Goal: Task Accomplishment & Management: Complete application form

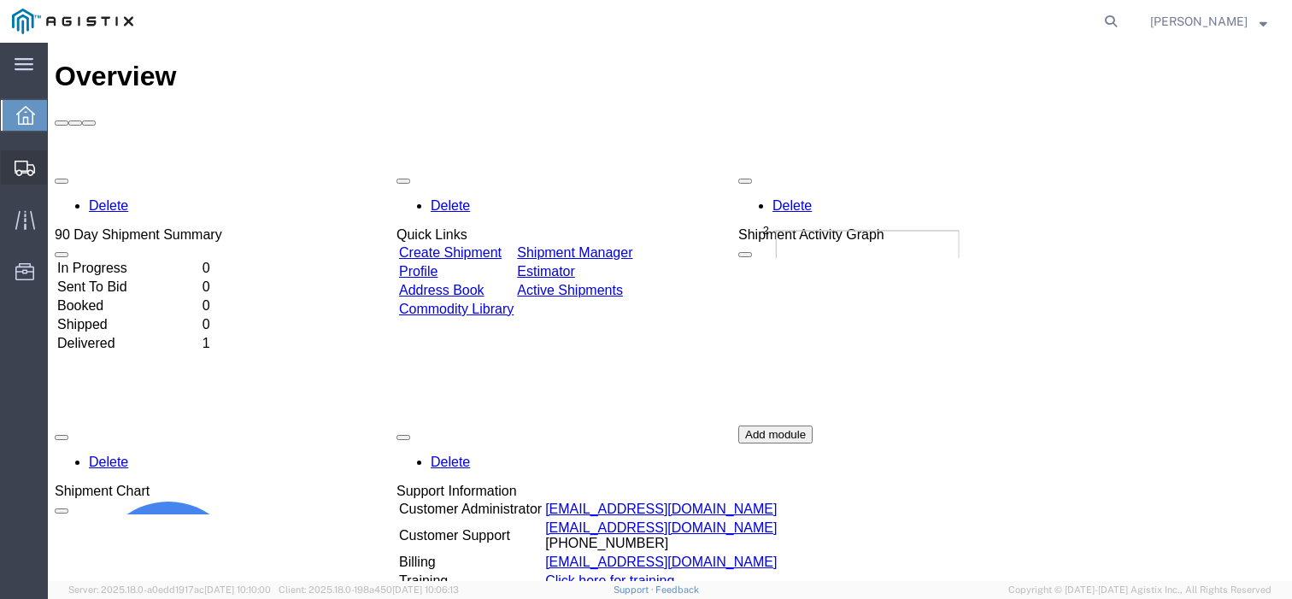
click at [20, 164] on icon at bounding box center [25, 168] width 21 height 15
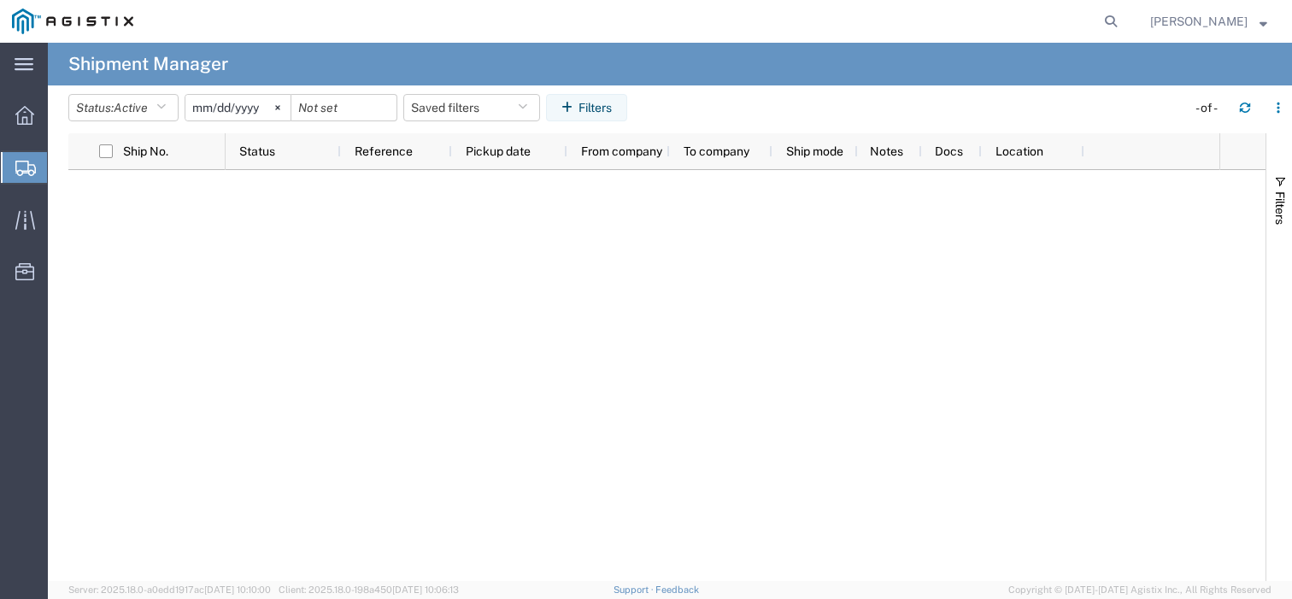
click at [0, 0] on span "Create Shipment" at bounding box center [0, 0] width 0 height 0
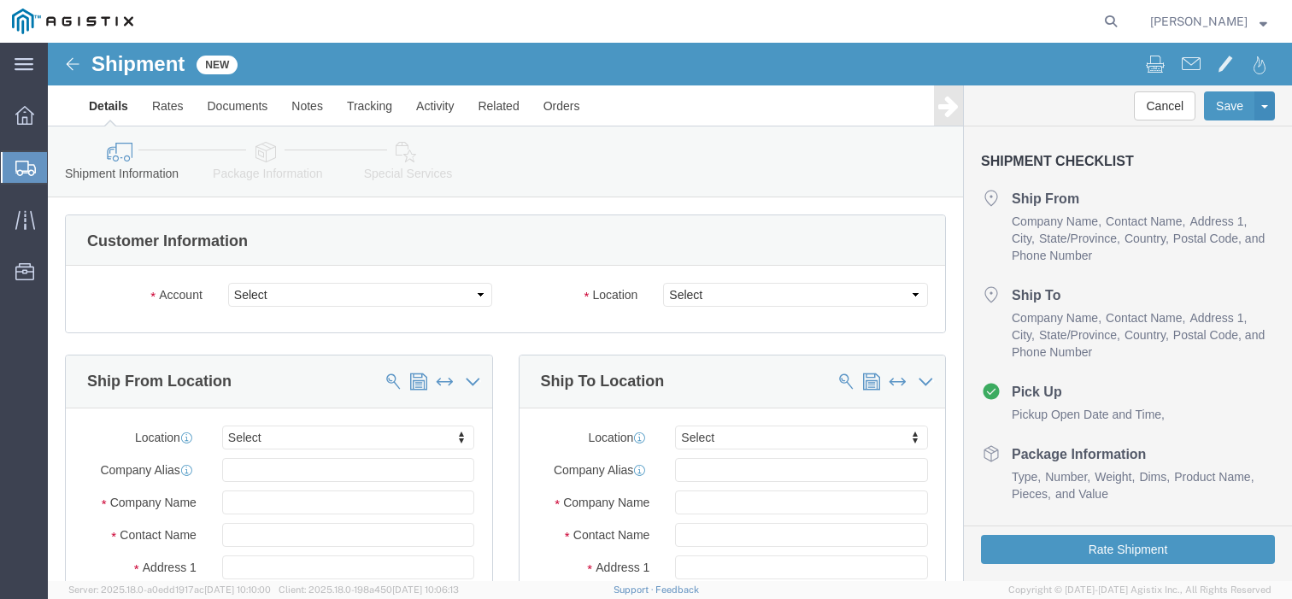
select select
click select "Select PG&E Stuart Steel Protection"
select select "9596"
click select "Select PG&E Stuart Steel Protection"
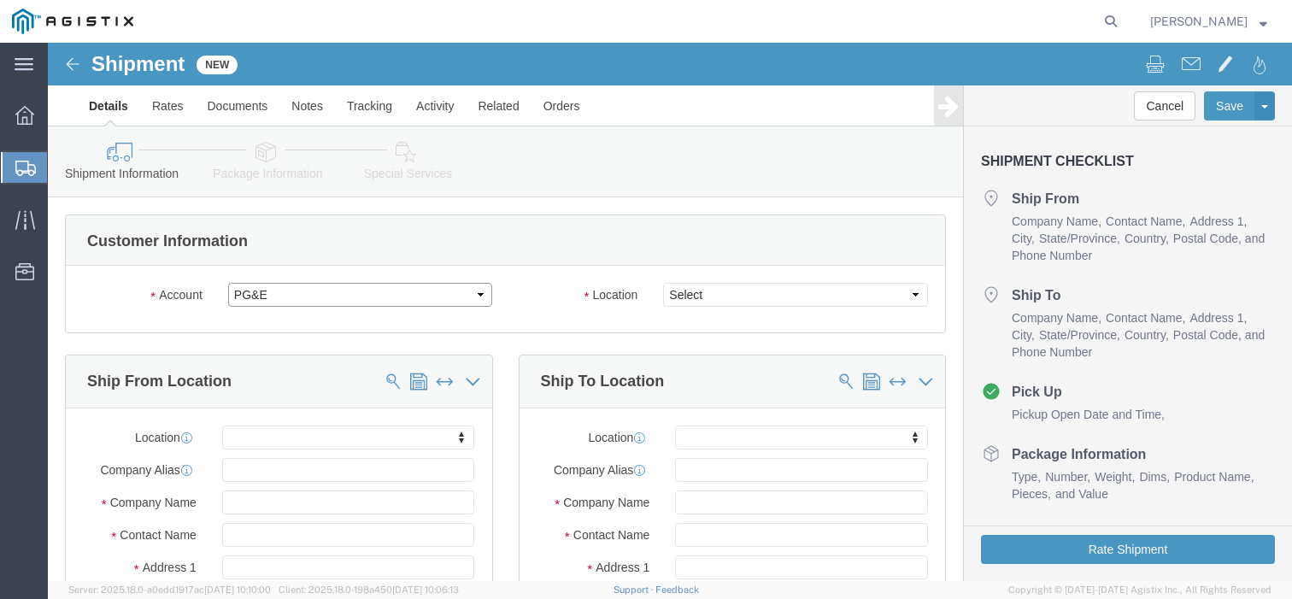
select select
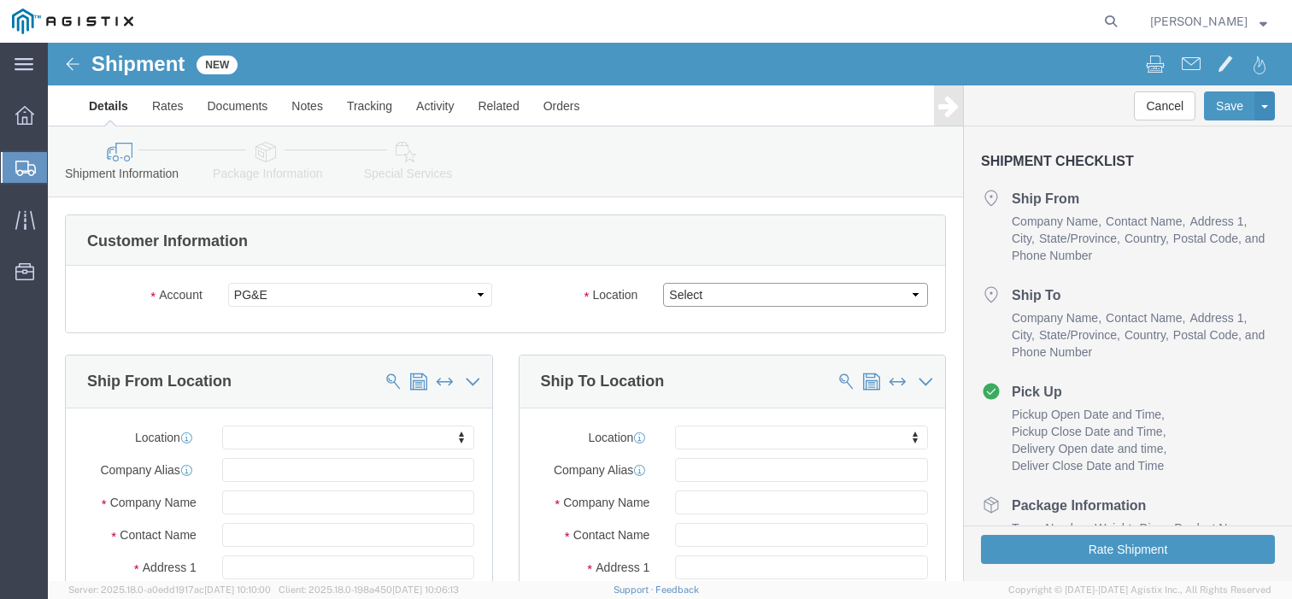
click select "Select"
drag, startPoint x: 678, startPoint y: 262, endPoint x: 662, endPoint y: 253, distance: 18.4
click select "Select All Others [GEOGRAPHIC_DATA] [GEOGRAPHIC_DATA] [GEOGRAPHIC_DATA] [GEOGRA…"
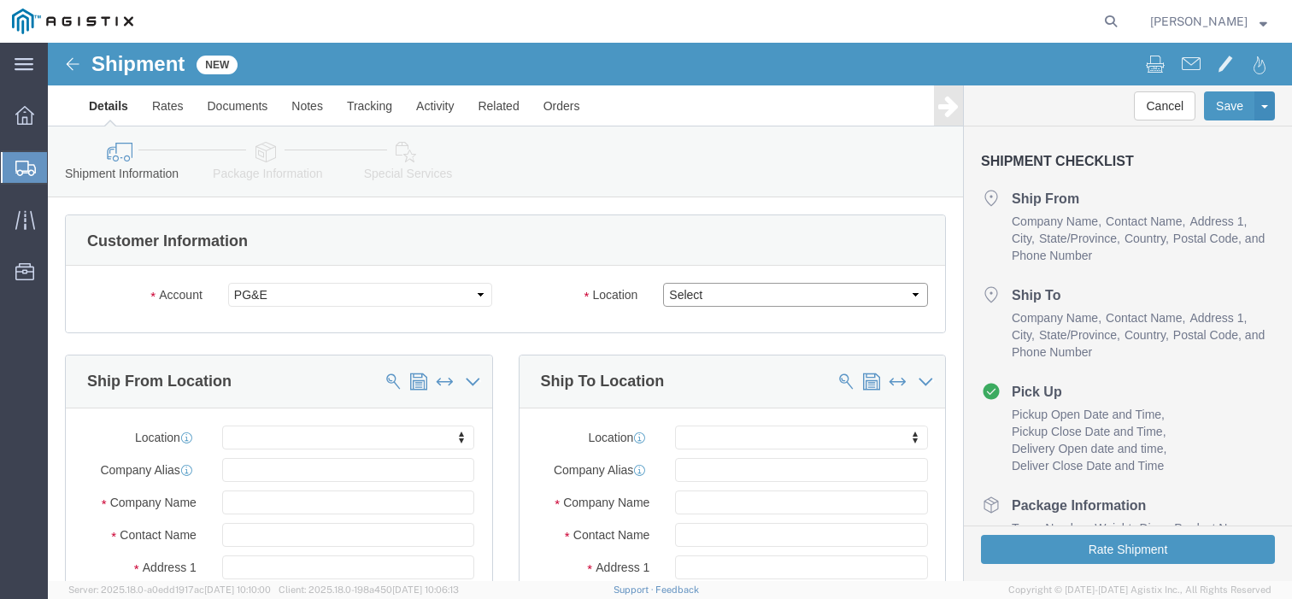
select select "19740"
click select "Select All Others [GEOGRAPHIC_DATA] [GEOGRAPHIC_DATA] [GEOGRAPHIC_DATA] [GEOGRA…"
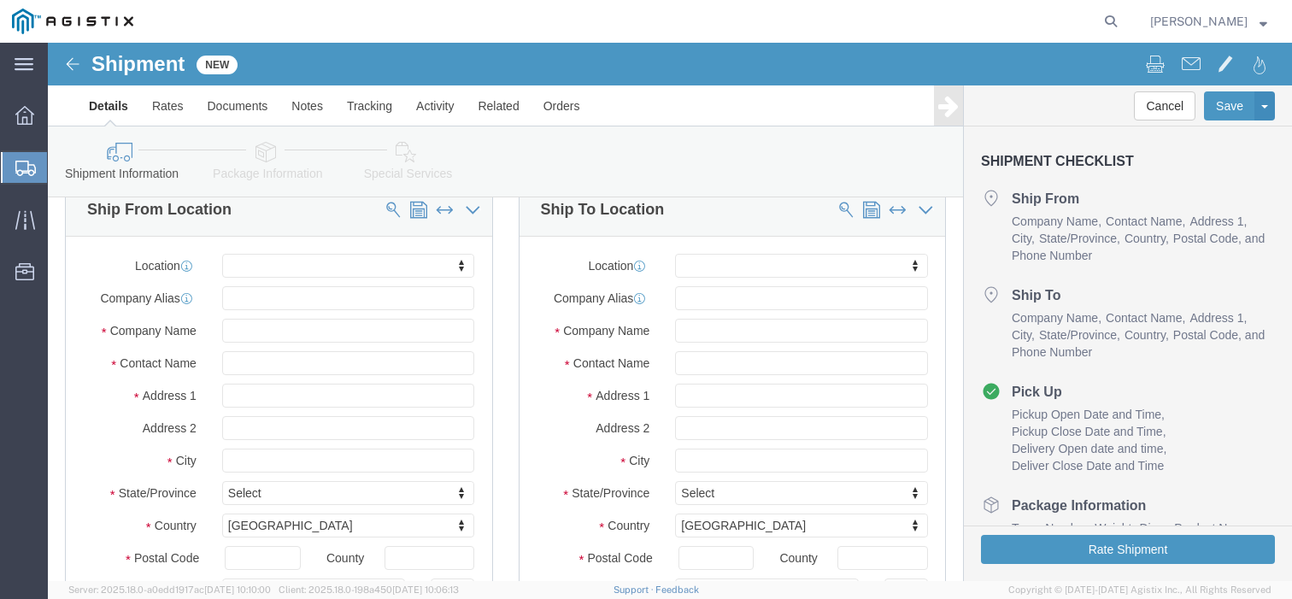
scroll to position [171, 0]
click input "text"
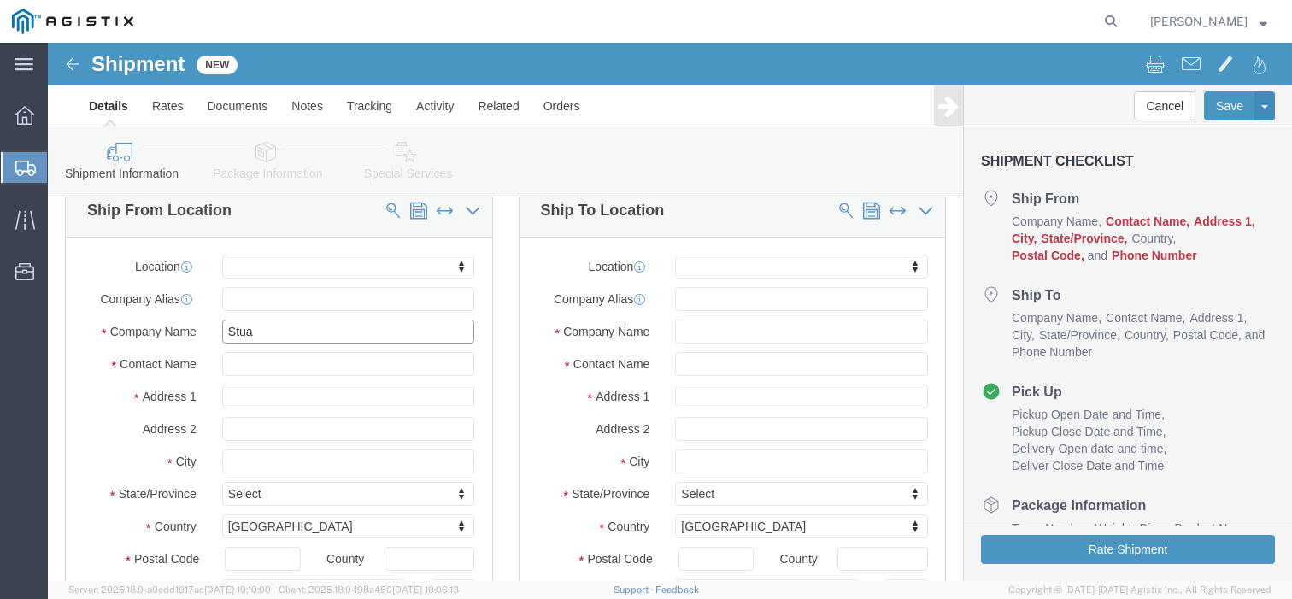
type input "Stuar"
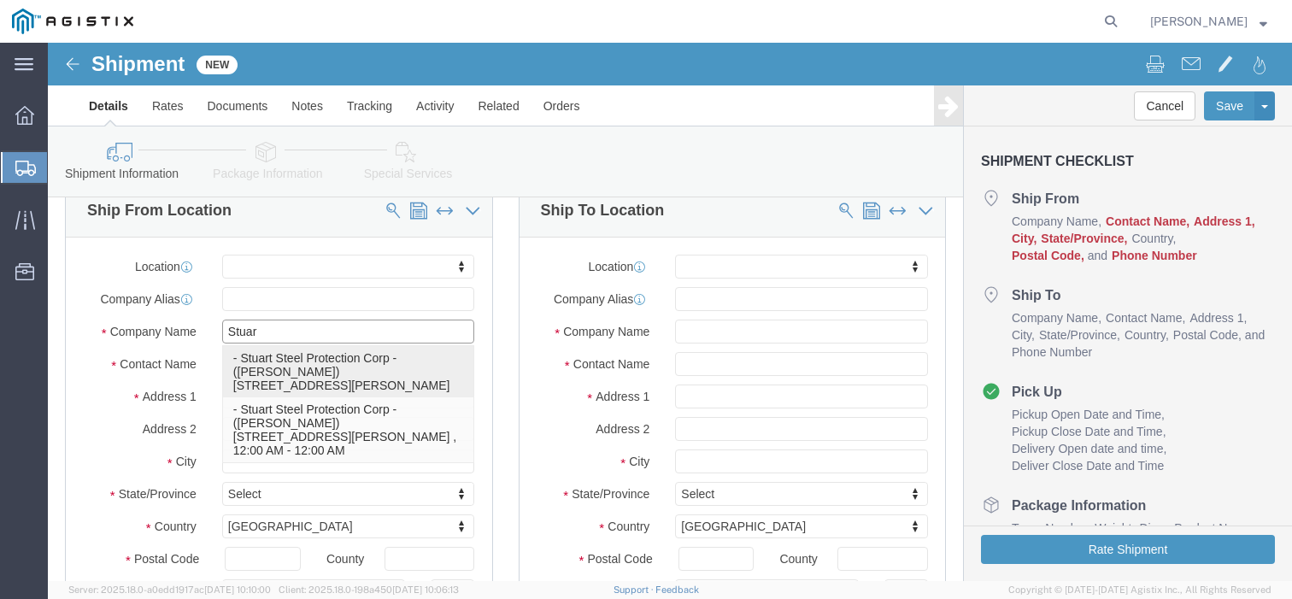
click p "- Stuart Steel Protection Corp - ([PERSON_NAME]) [STREET_ADDRESS][PERSON_NAME]"
select select "NJ"
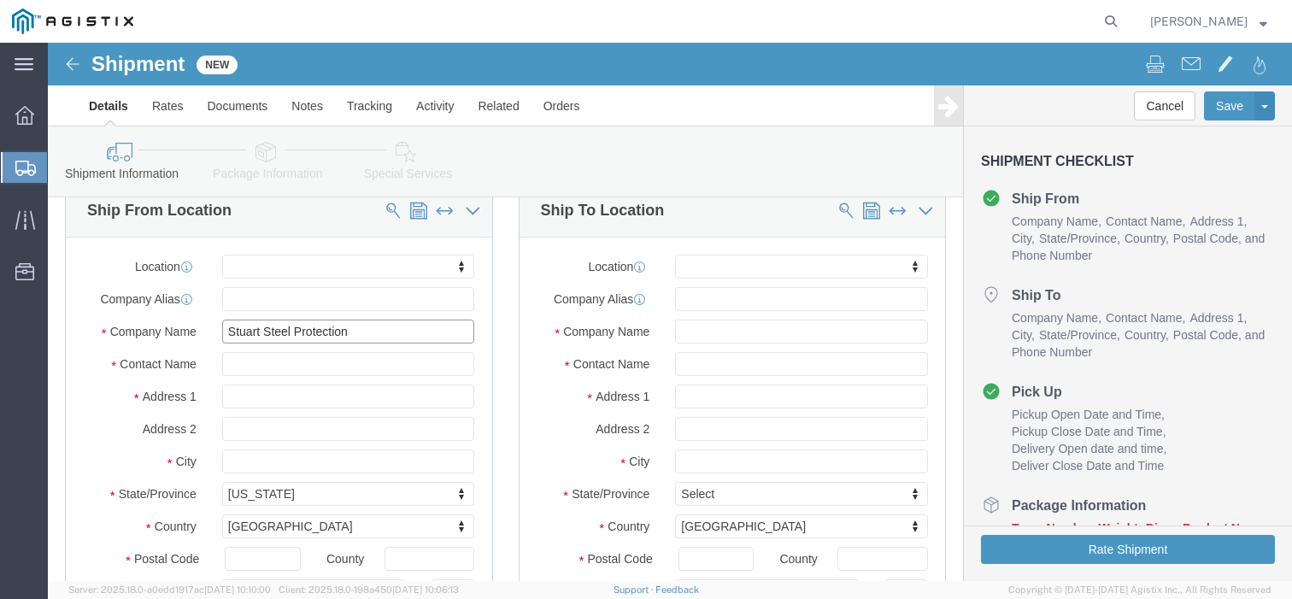
type input "Stuart Steel Protection"
type input "[PERSON_NAME]"
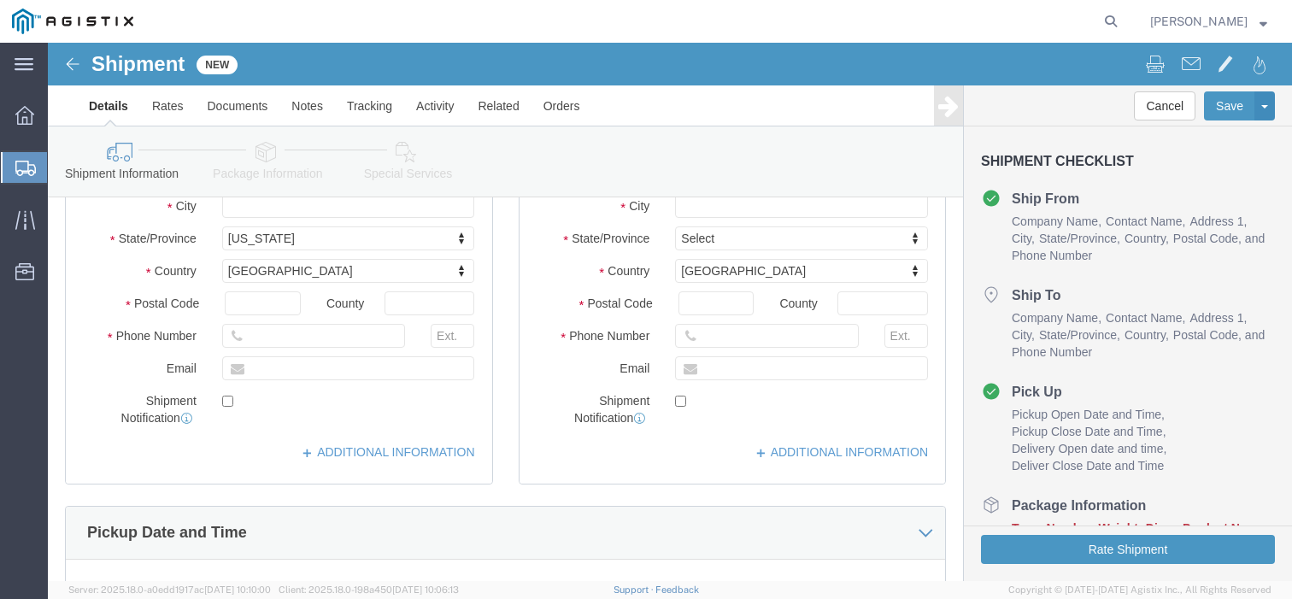
scroll to position [427, 0]
drag, startPoint x: 228, startPoint y: 324, endPoint x: 171, endPoint y: 331, distance: 57.7
click div
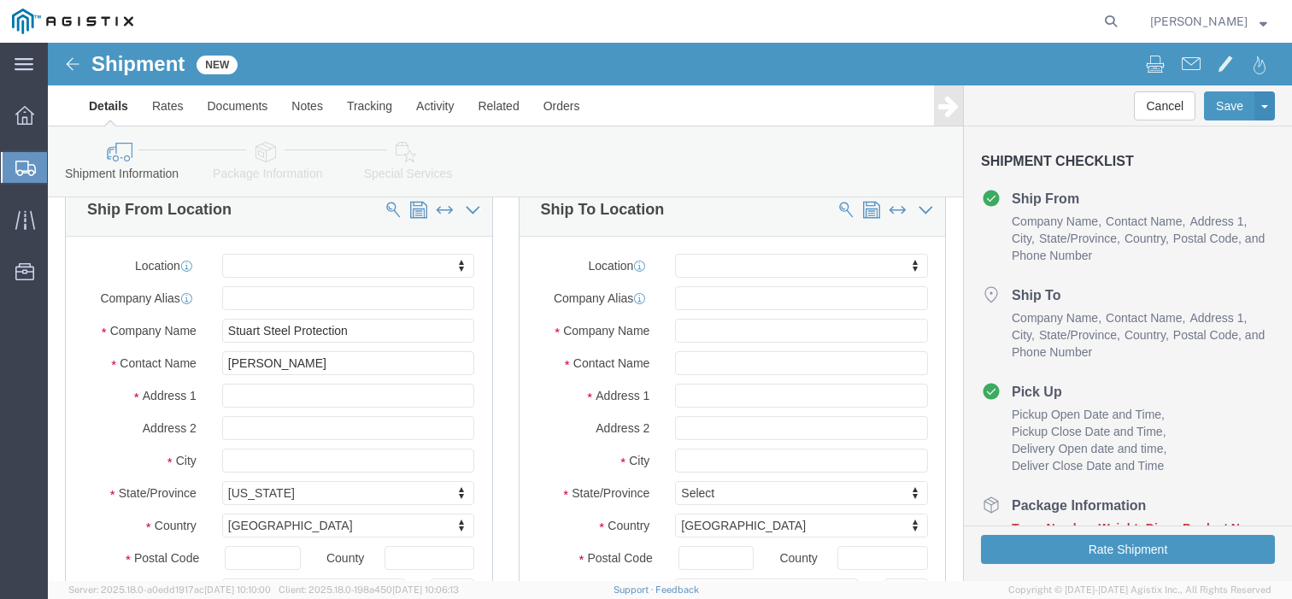
scroll to position [171, 0]
type input "[EMAIL_ADDRESS][DOMAIN_NAME]"
click input "text"
paste input "MROIS"
type input "MROIS"
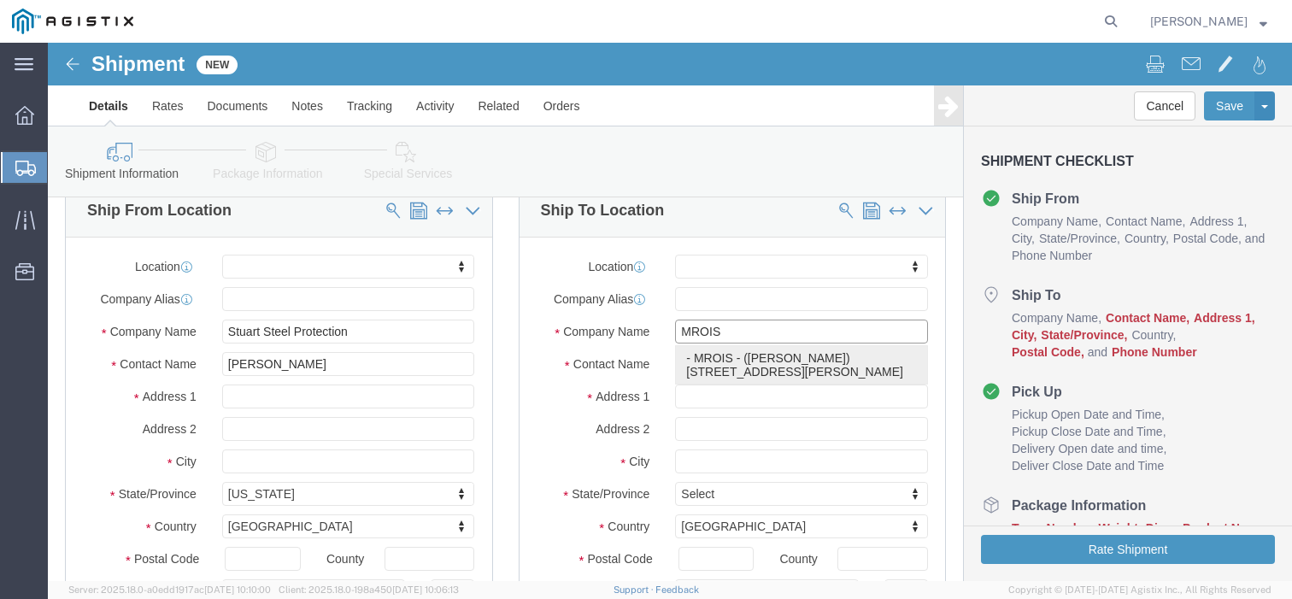
click p "- MROIS - ([PERSON_NAME]) [STREET_ADDRESS][PERSON_NAME]"
select select "CA"
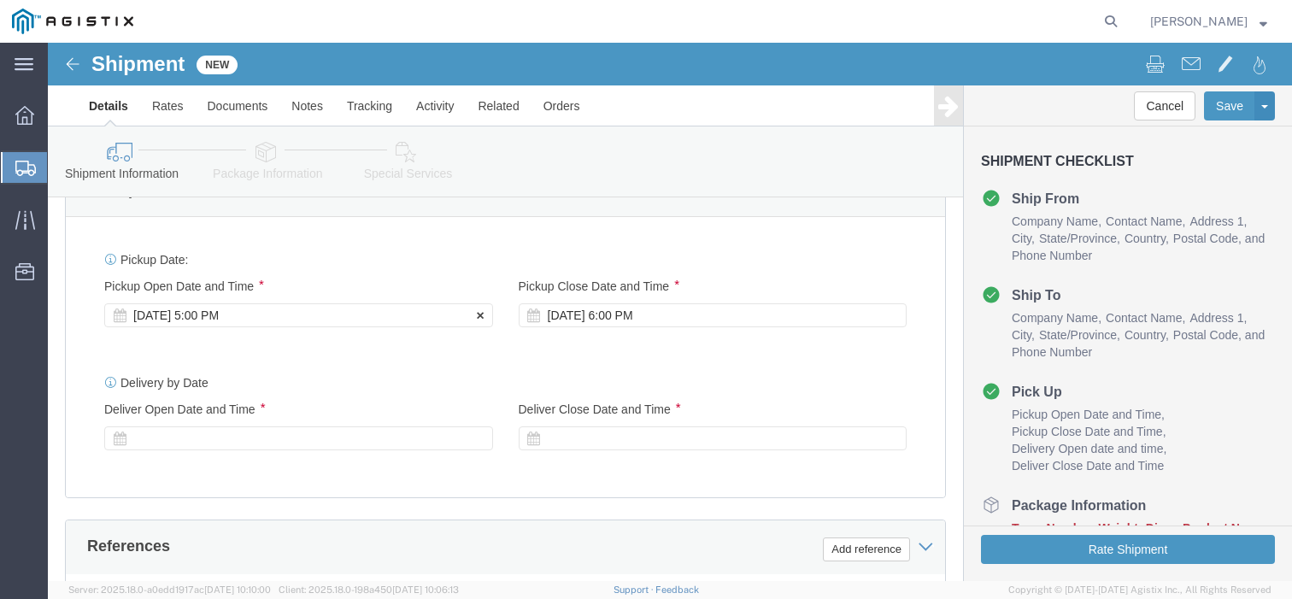
type input "MROIS"
click div "[DATE] 5:00 PM"
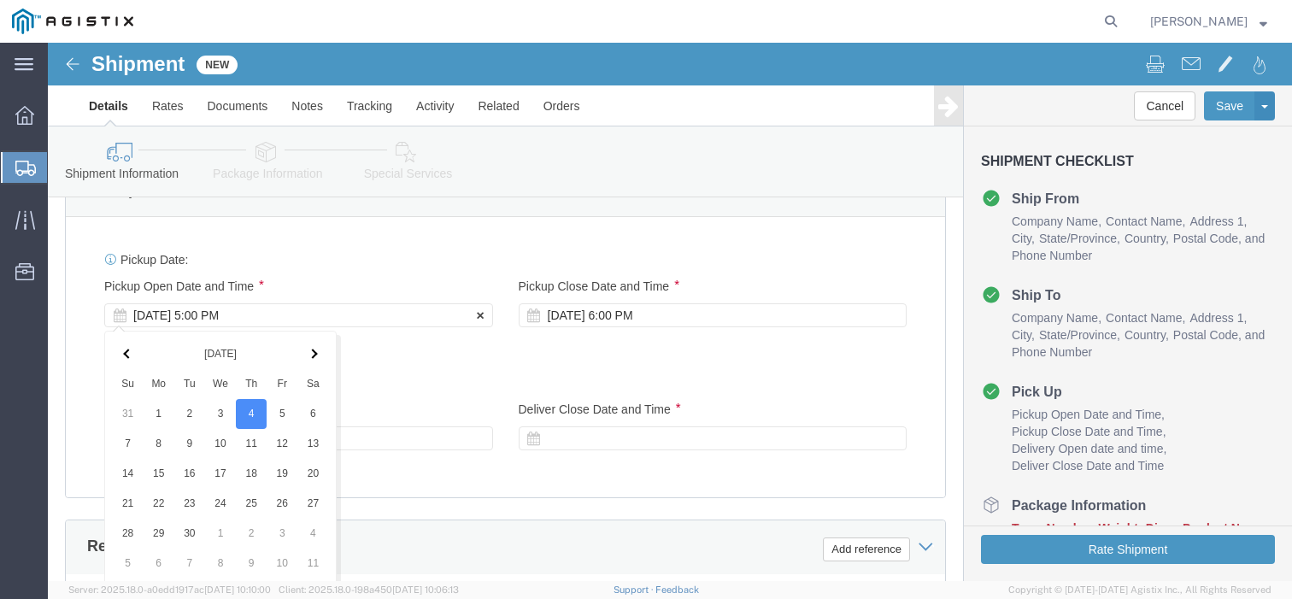
scroll to position [1084, 0]
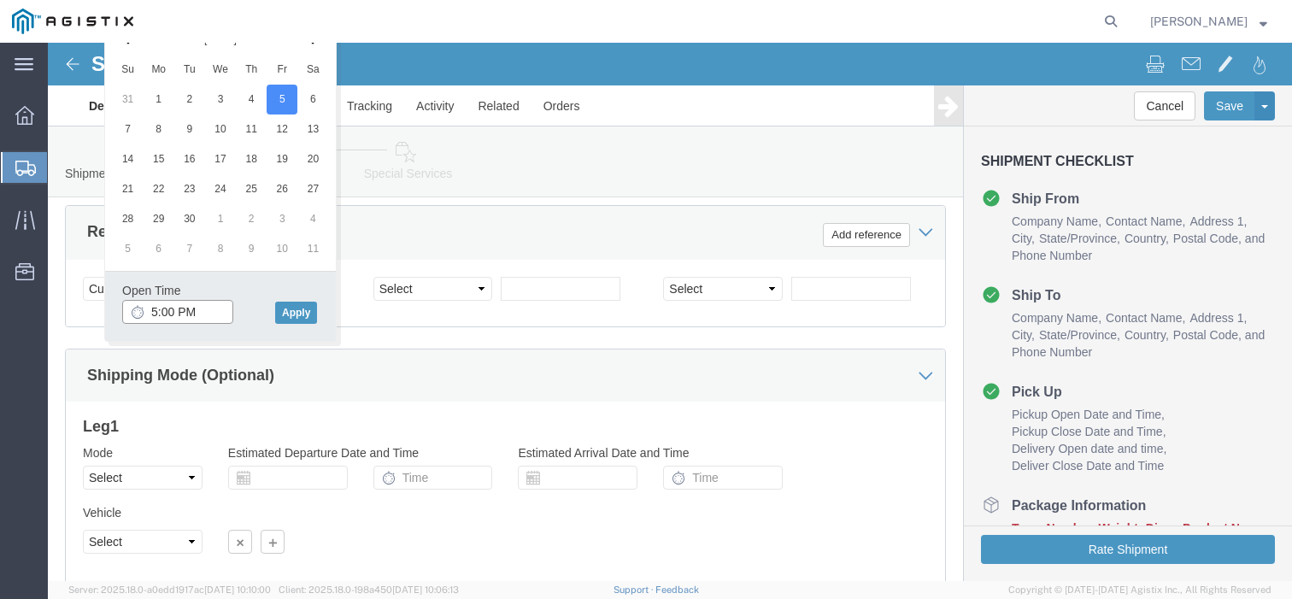
click input "5:00 PM"
type input "8:00 AM"
click button "Apply"
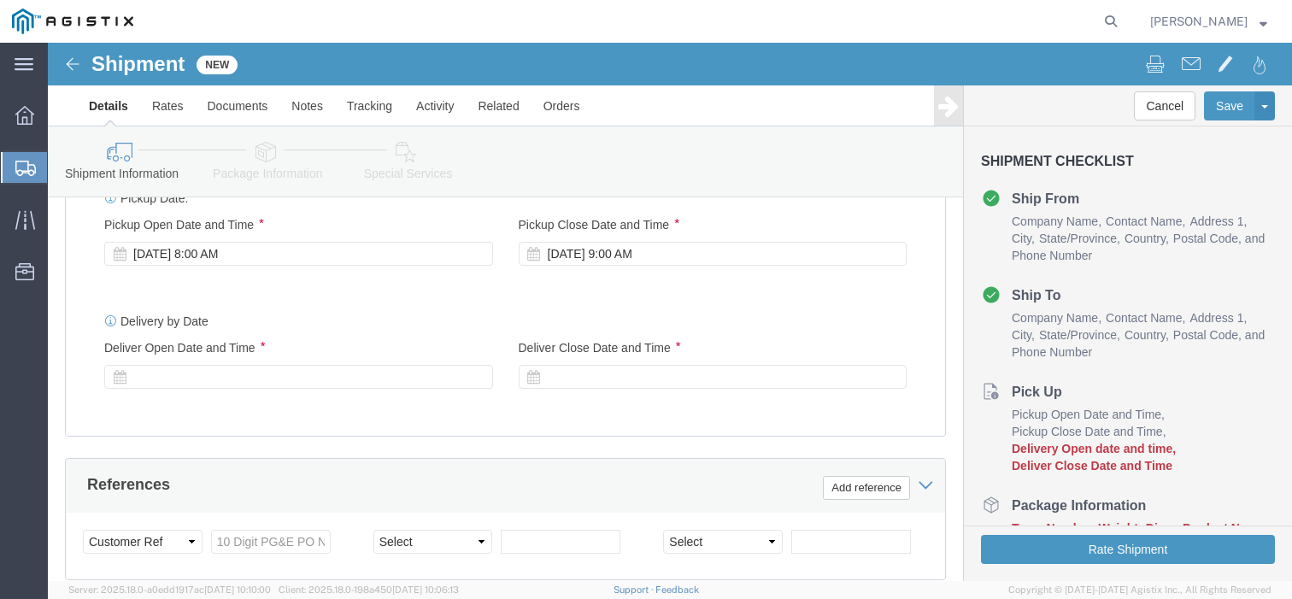
scroll to position [827, 0]
click div "[DATE] 9:00 AM"
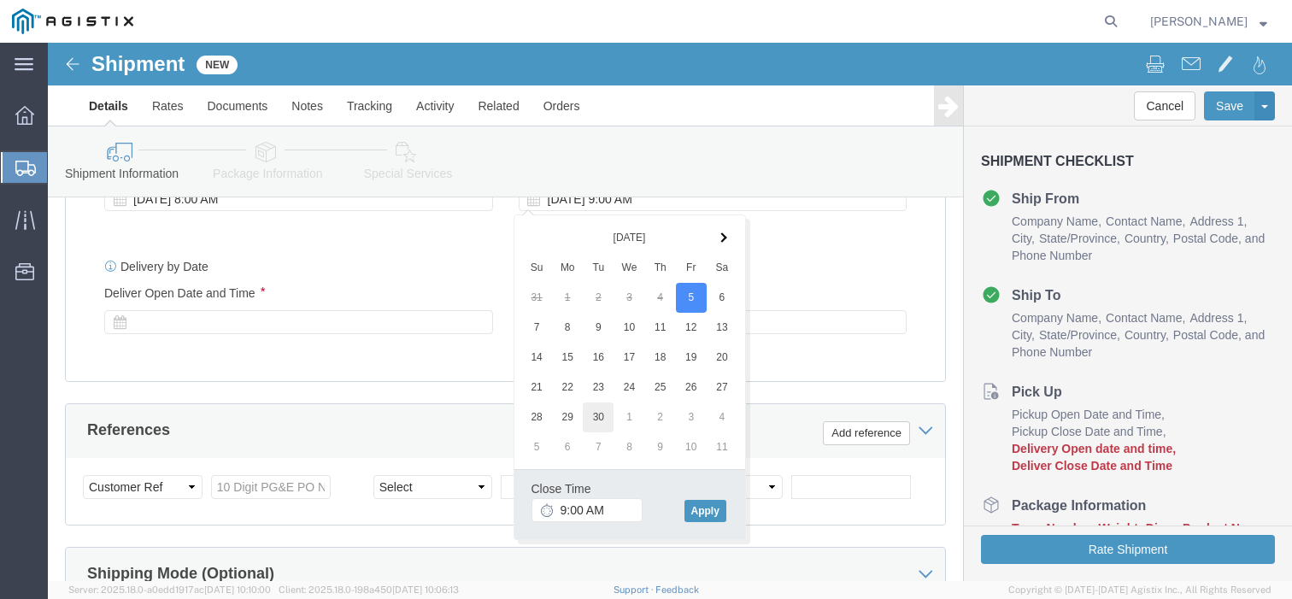
scroll to position [913, 0]
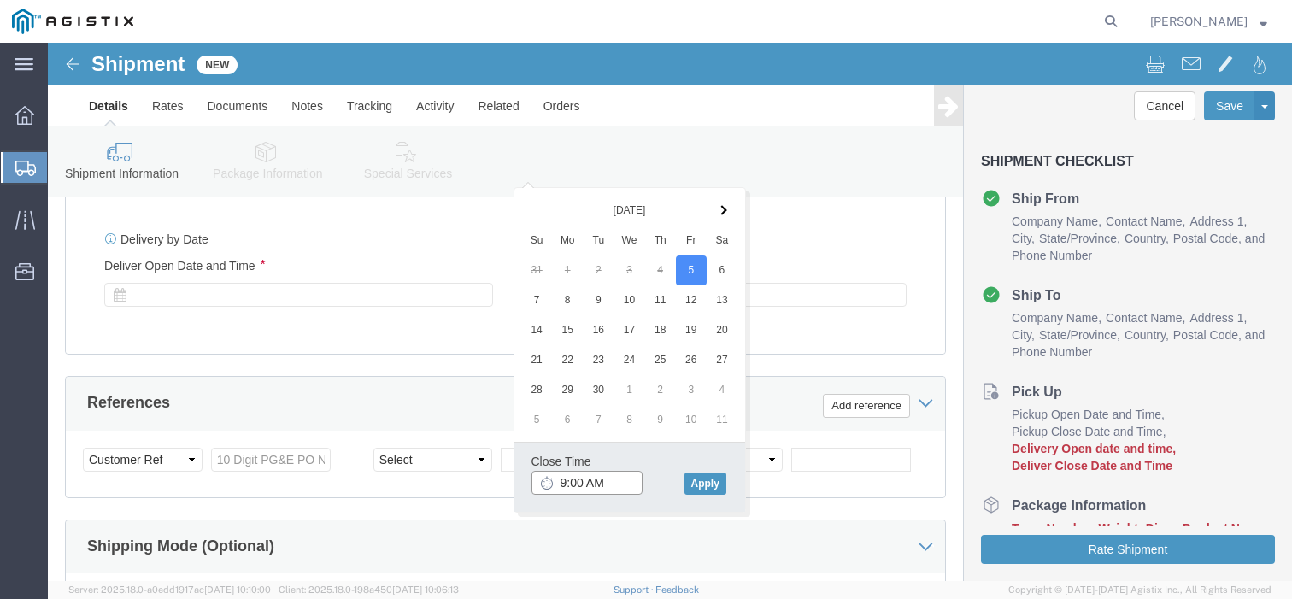
click input "9:00 AM"
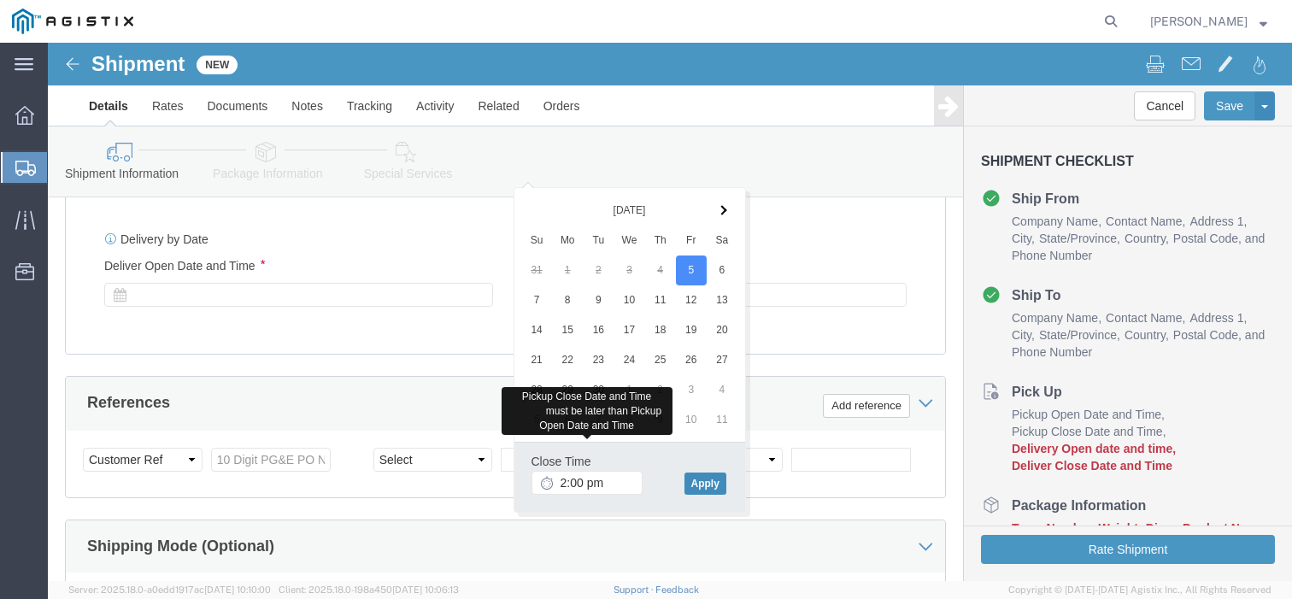
type input "2:00 PM"
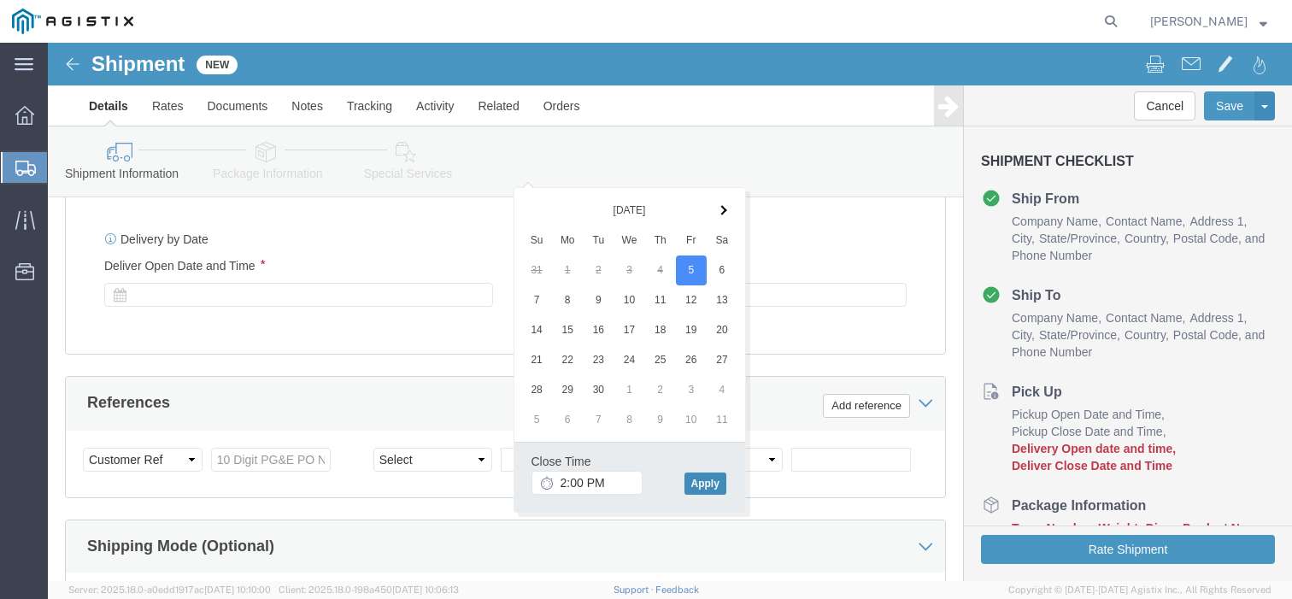
click button "Apply"
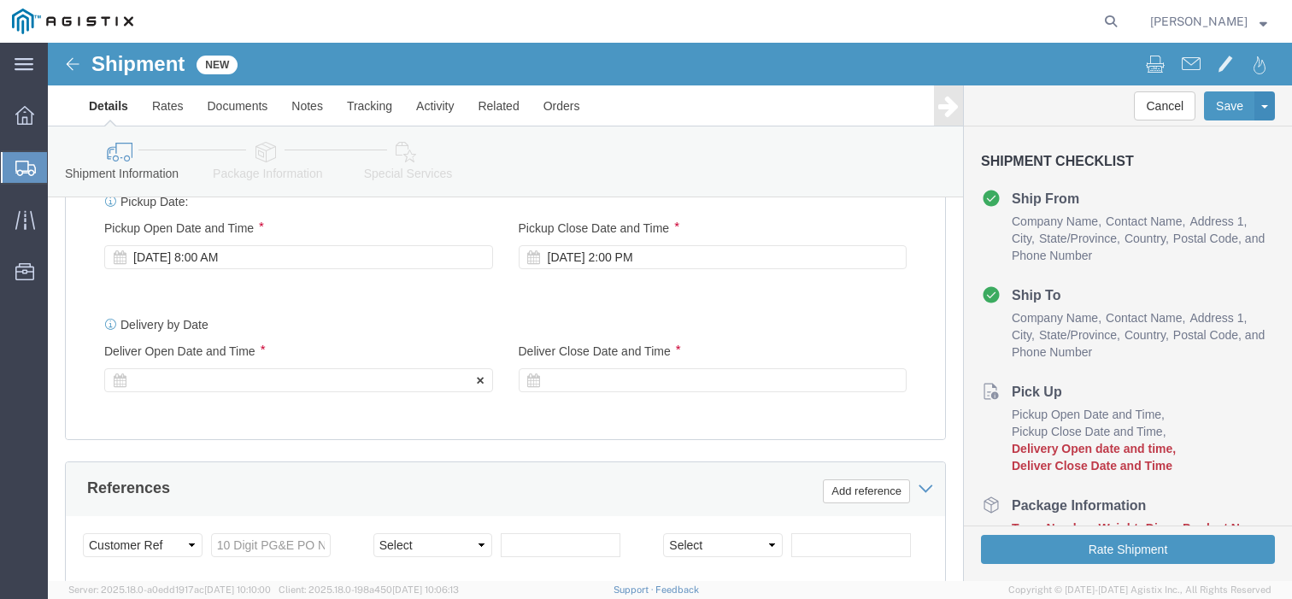
click div
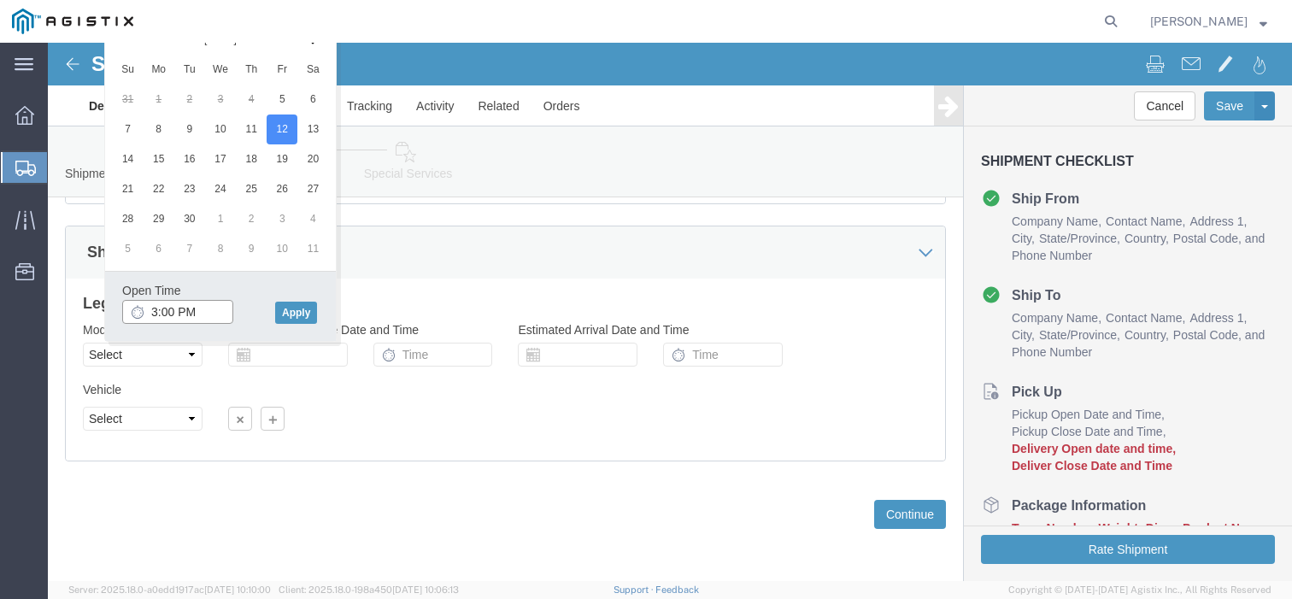
click input "3:00 PM"
type input "8:00 a"
type input "8:00 AM"
click button "Apply"
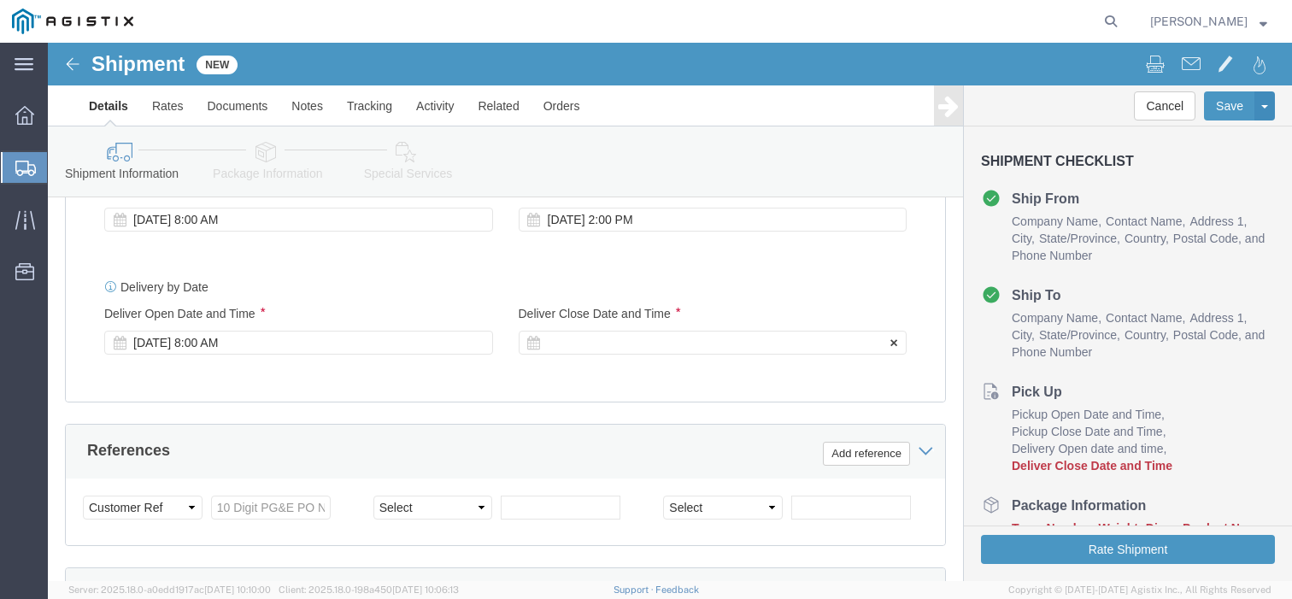
click div
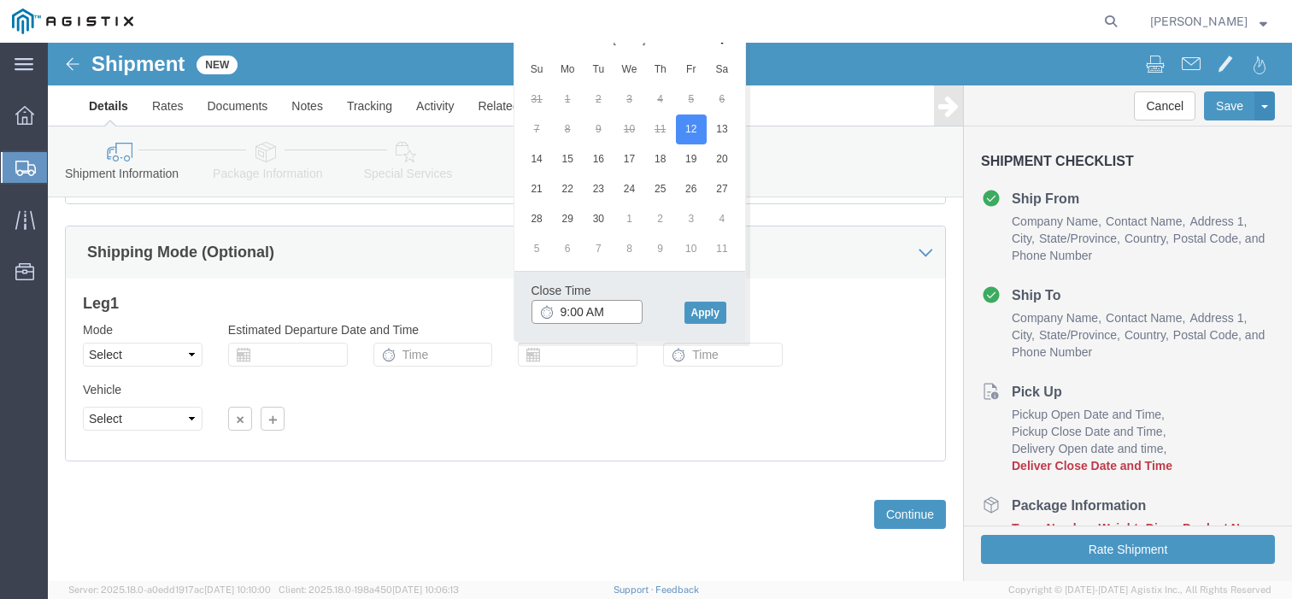
click input "9:00 AM"
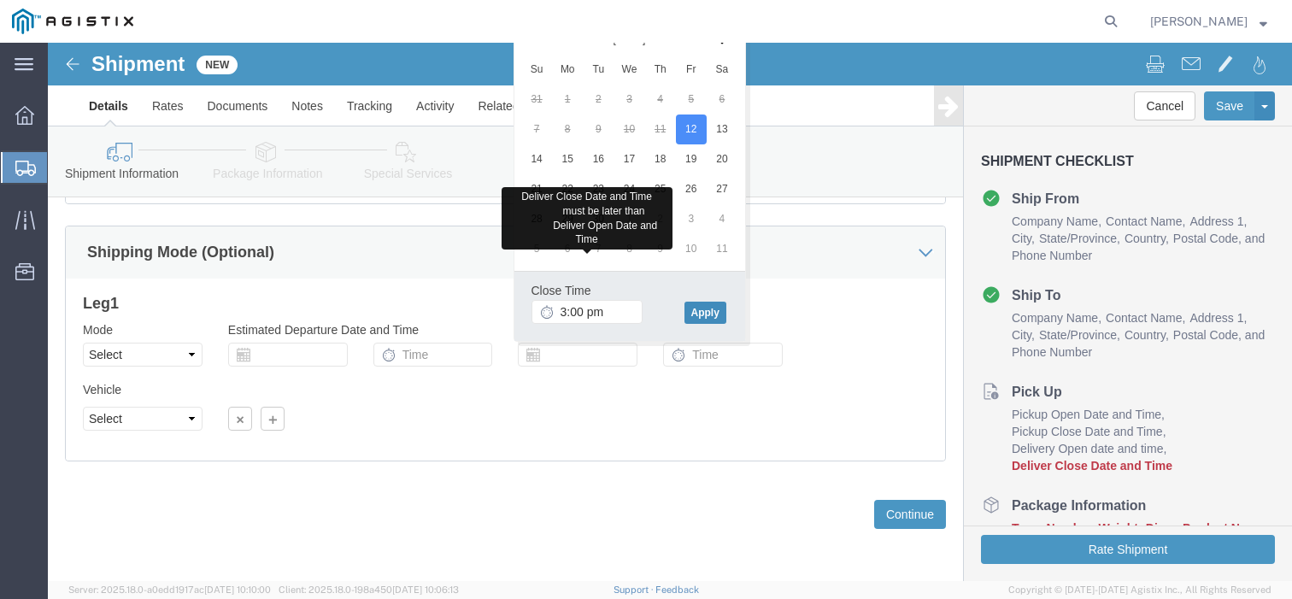
type input "3:00 PM"
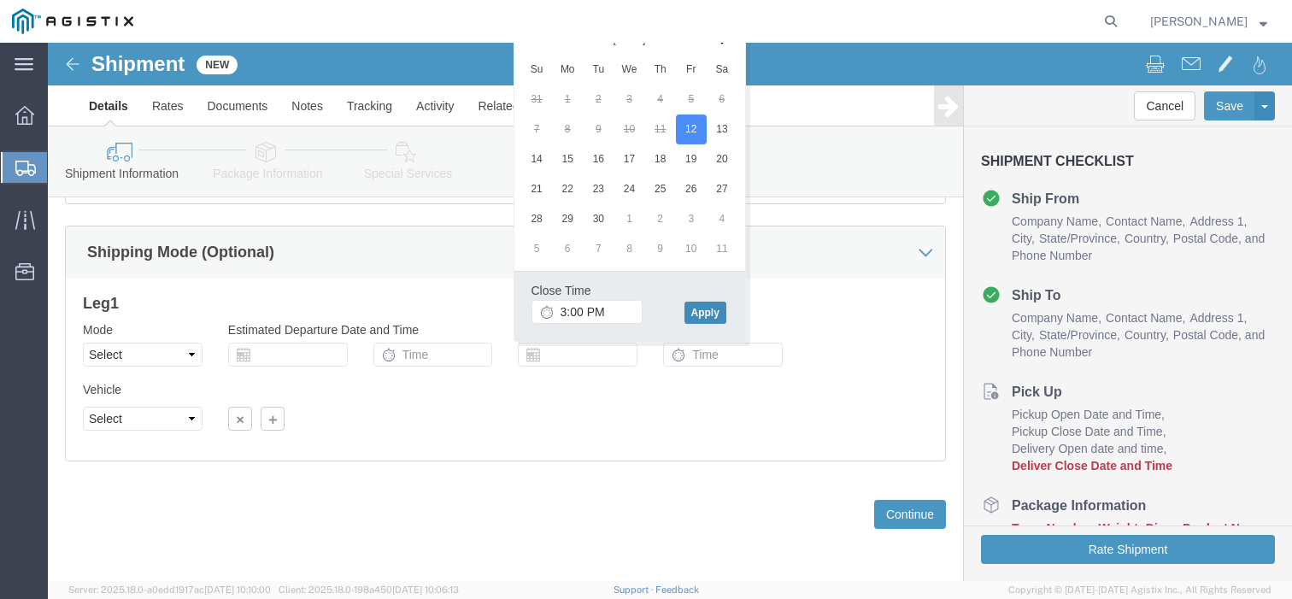
click button "Apply"
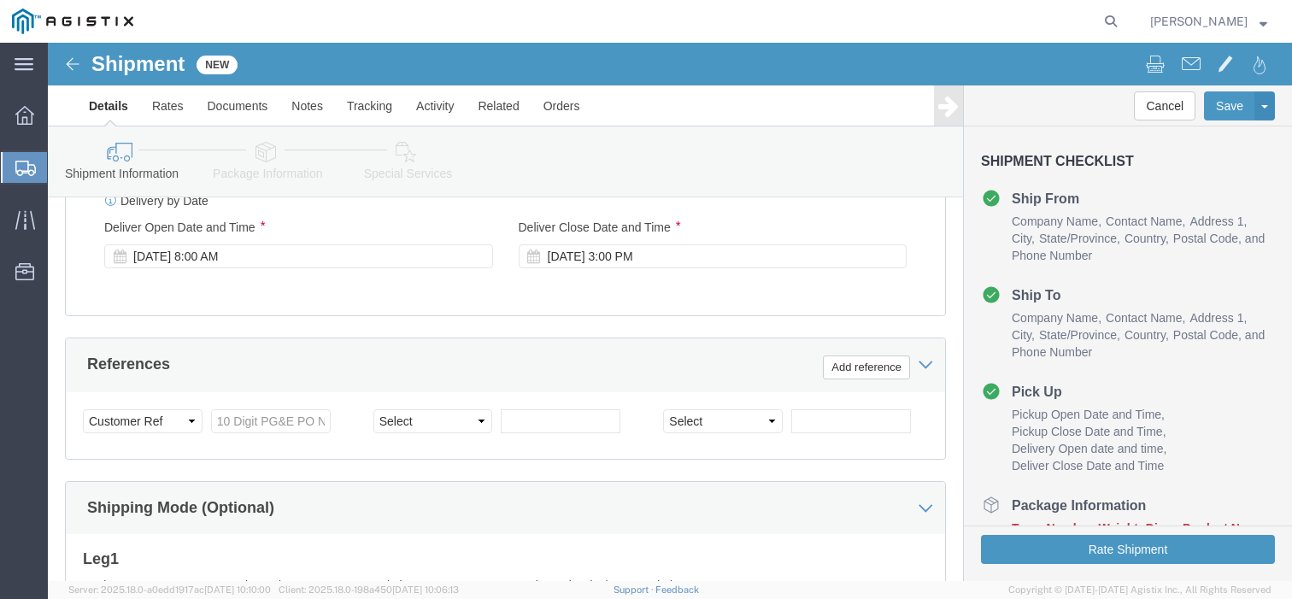
scroll to position [1036, 0]
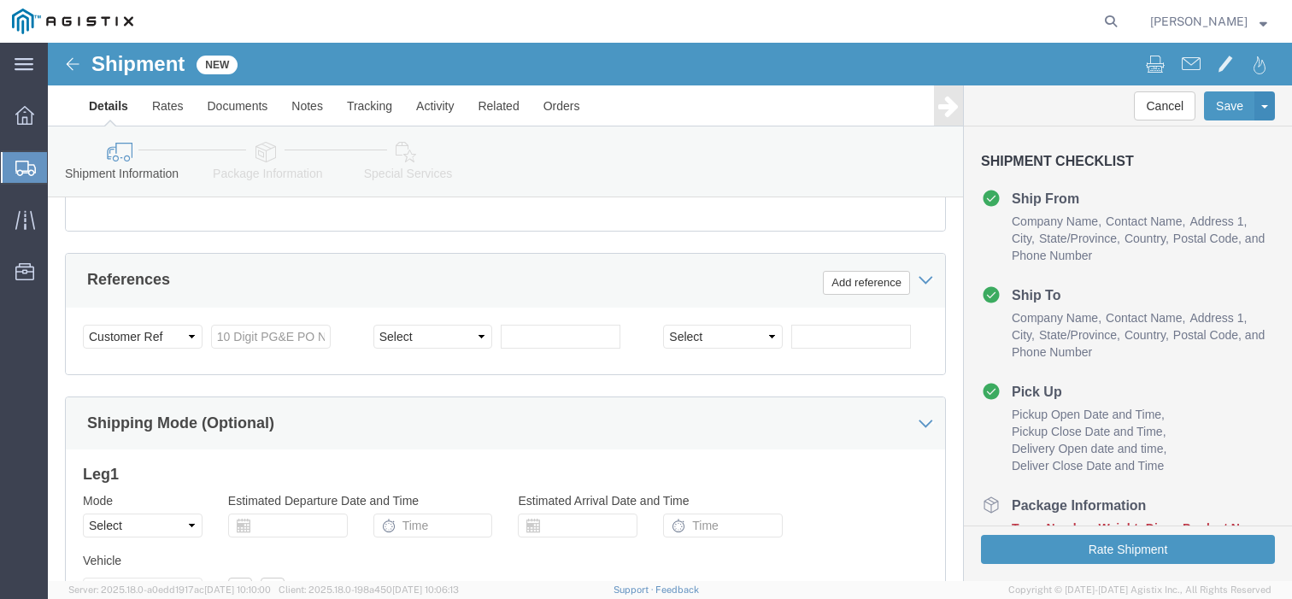
drag, startPoint x: 209, startPoint y: 311, endPoint x: 199, endPoint y: 300, distance: 15.1
click div "Select Account Type Activity ID Airline Appointment Number ASN Batch Request # …"
click input "text"
paste input "3501415282"
type input "3501415282"
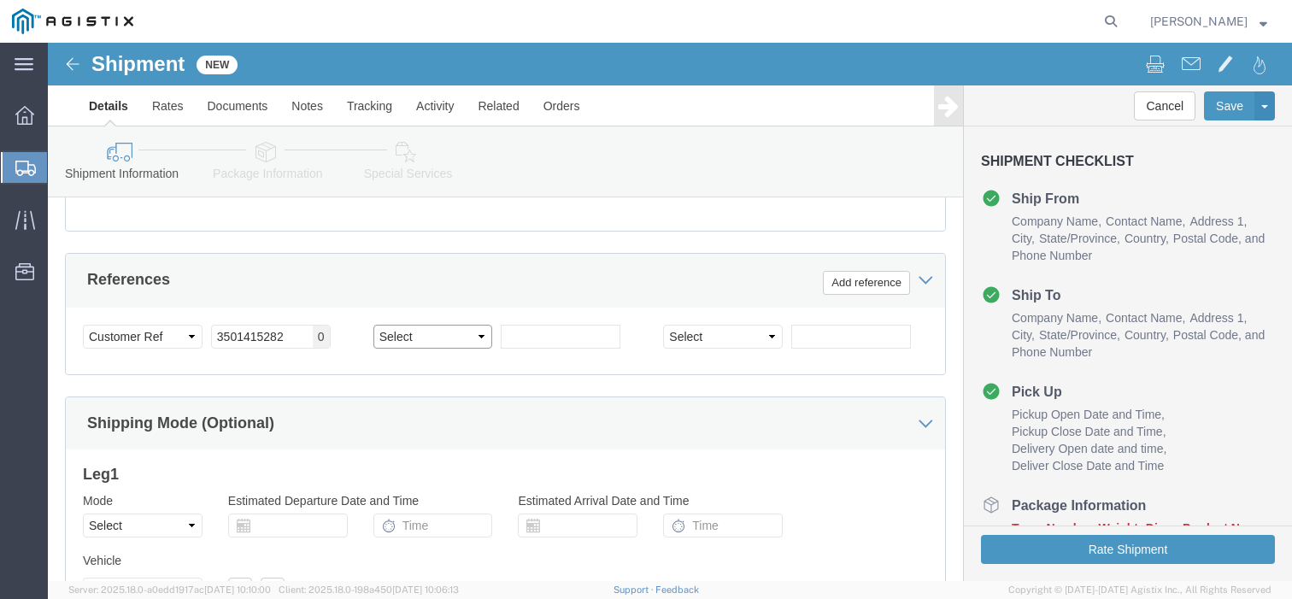
click select "Select Account Type Activity ID Airline Appointment Number ASN Batch Request # …"
select select "[PERSON_NAME]"
click select "Select Account Type Activity ID Airline Appointment Number ASN Batch Request # …"
click input "text"
paste input "100621954"
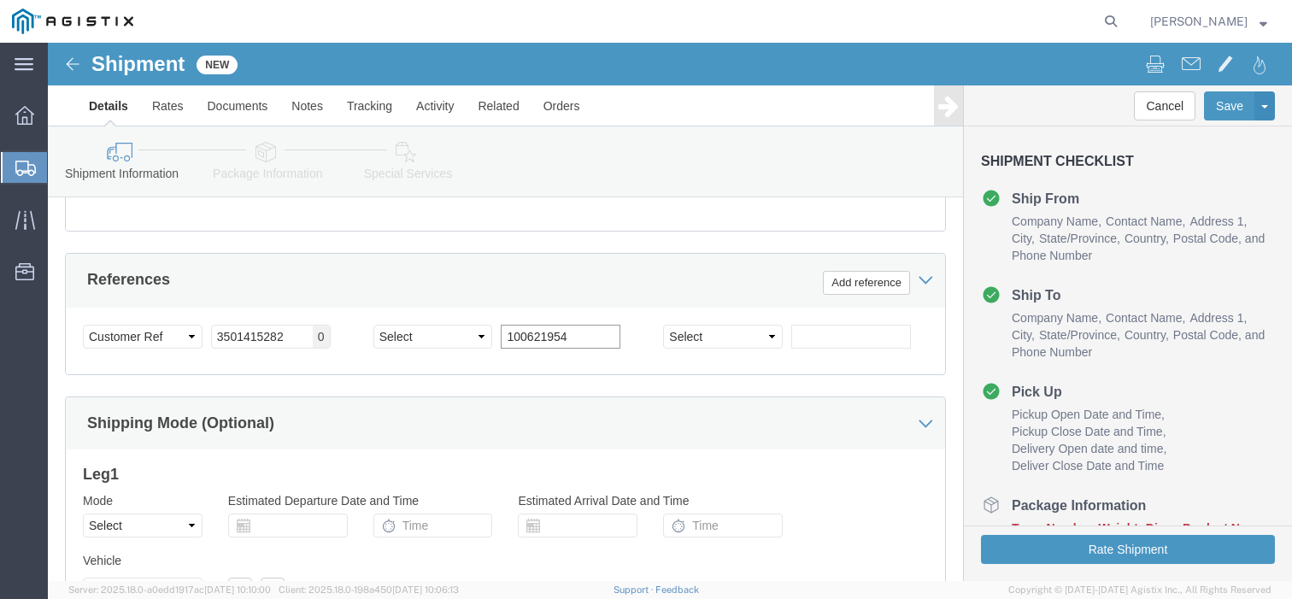
type input "100621954"
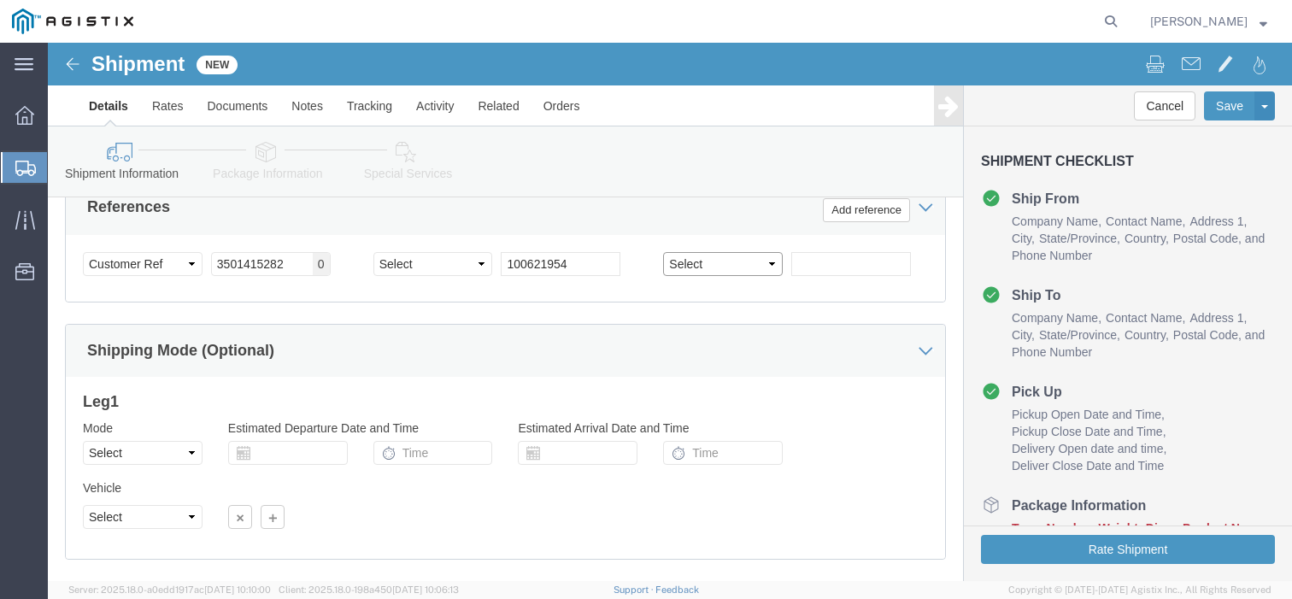
scroll to position [1207, 0]
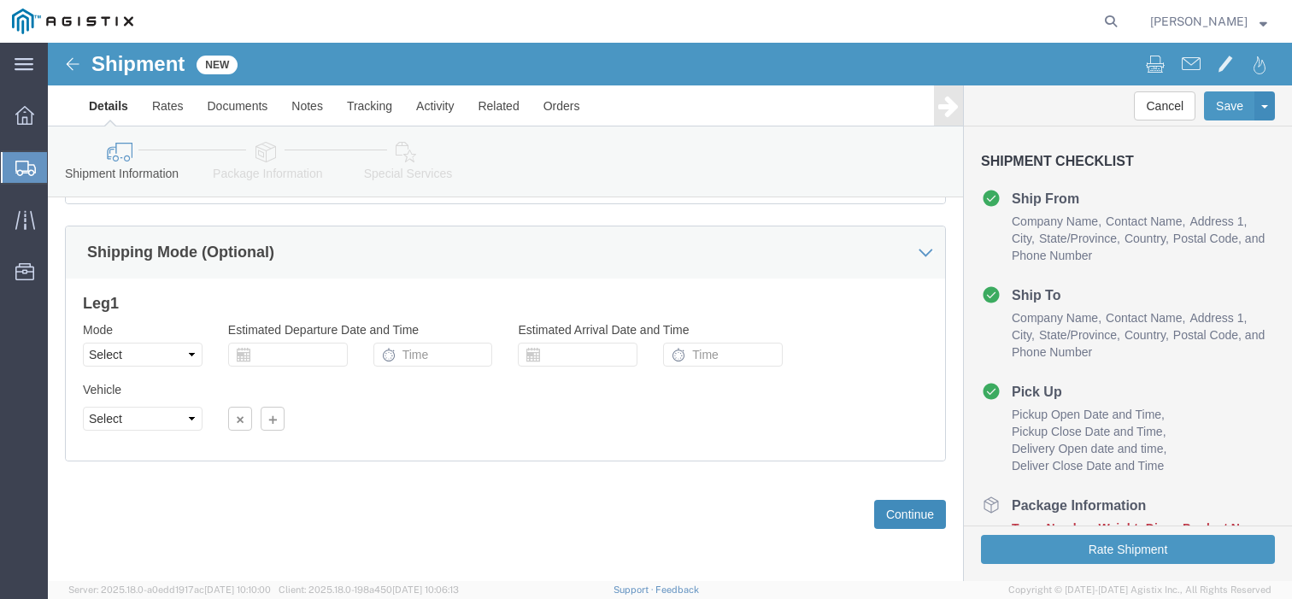
click button "Continue"
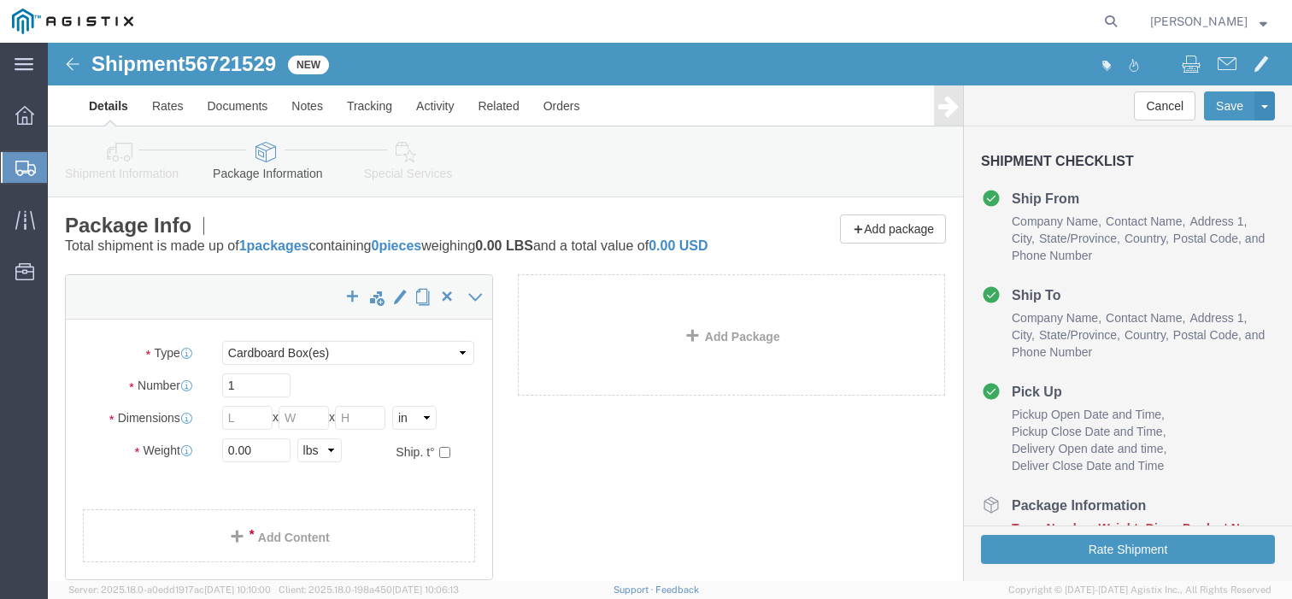
scroll to position [85, 0]
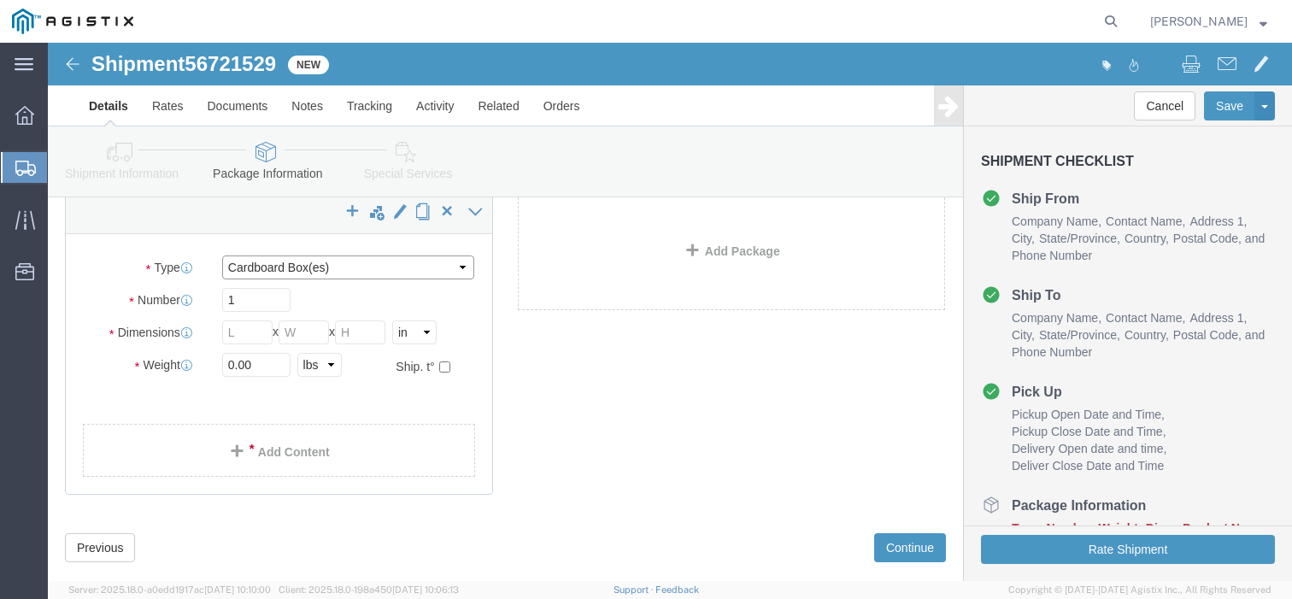
click select "Select Bulk Bundle(s) Cardboard Box(es) Carton(s) Crate(s) Drum(s) (Fiberboard)…"
select select "PSNS"
click select "Select Bulk Bundle(s) Cardboard Box(es) Carton(s) Crate(s) Drum(s) (Fiberboard)…"
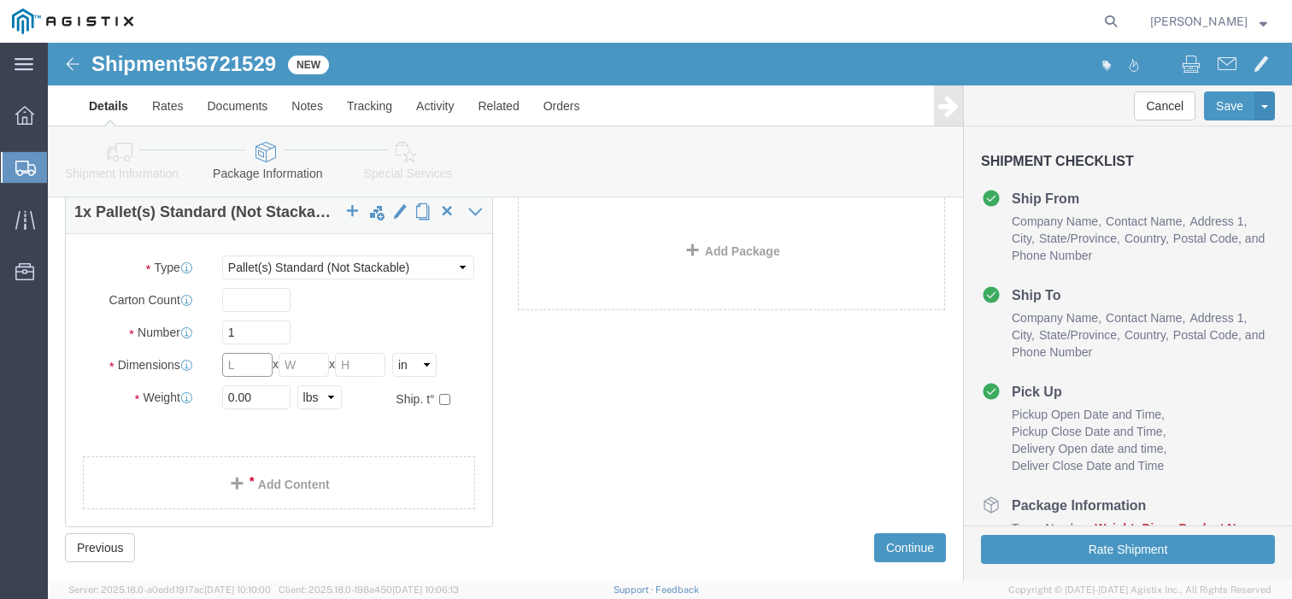
click input "text"
type input "42"
type input "32"
type input "275"
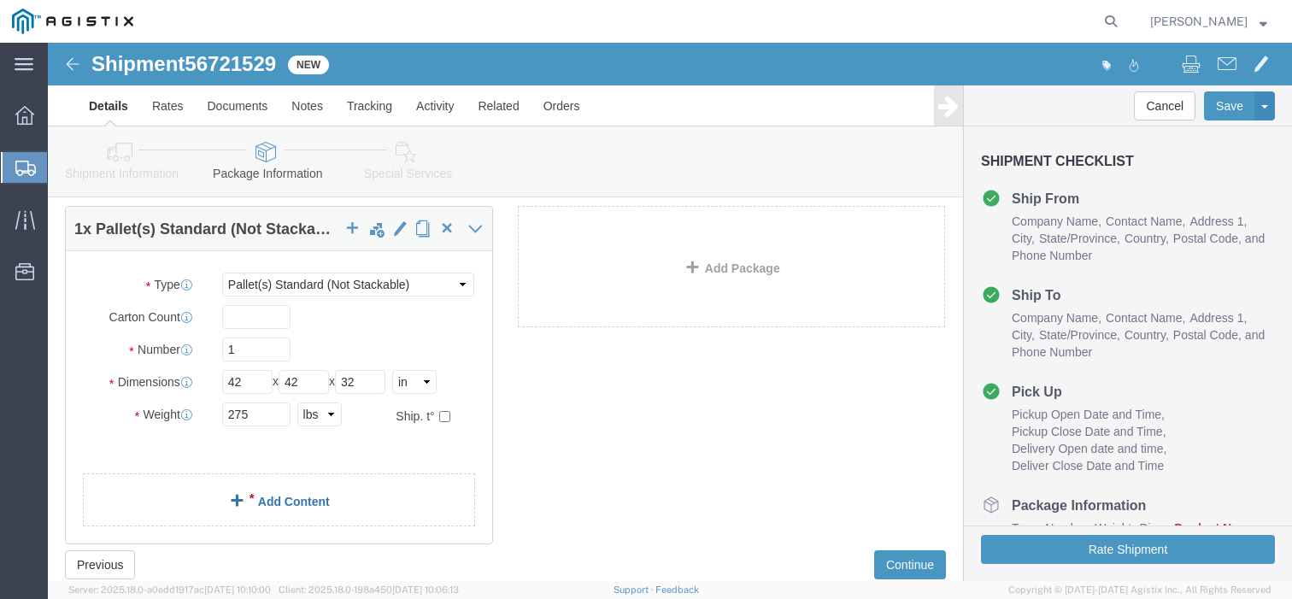
click span
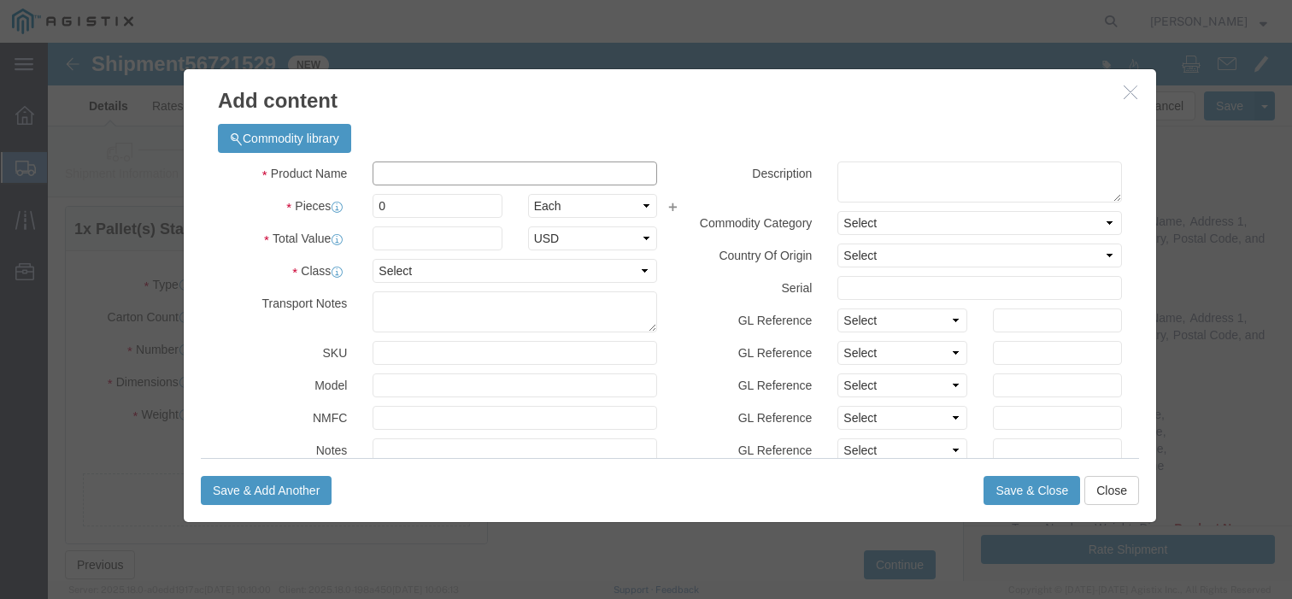
click input "text"
type input "Zinc Anodes"
type input "18156.24"
type input "200500"
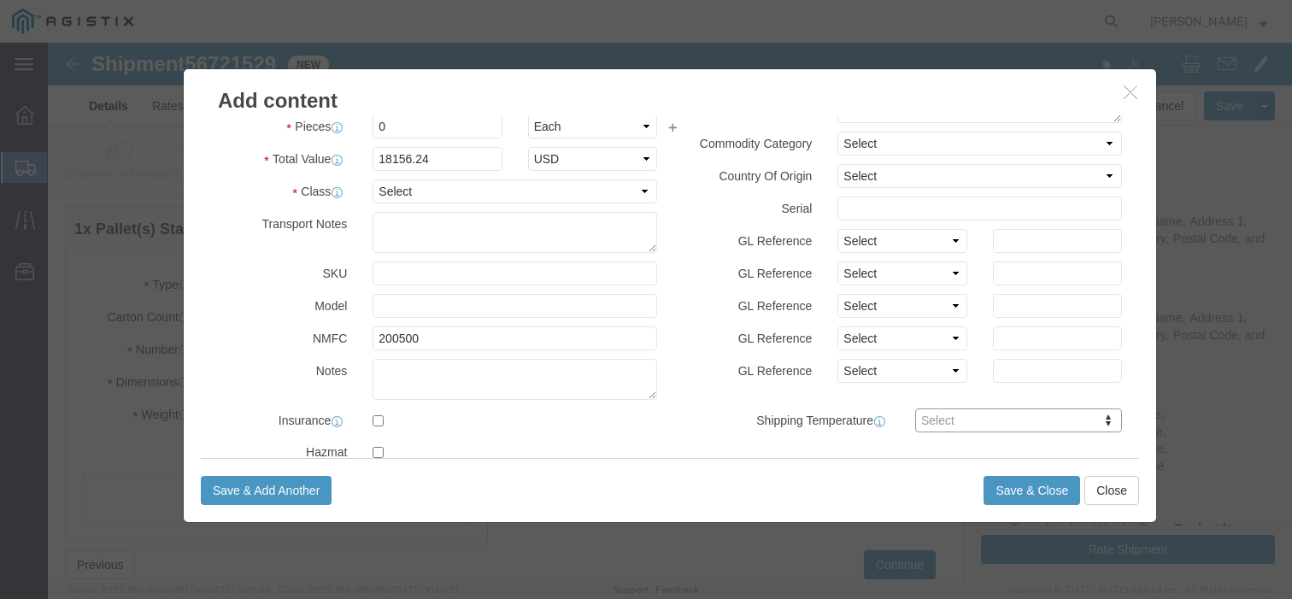
scroll to position [0, 0]
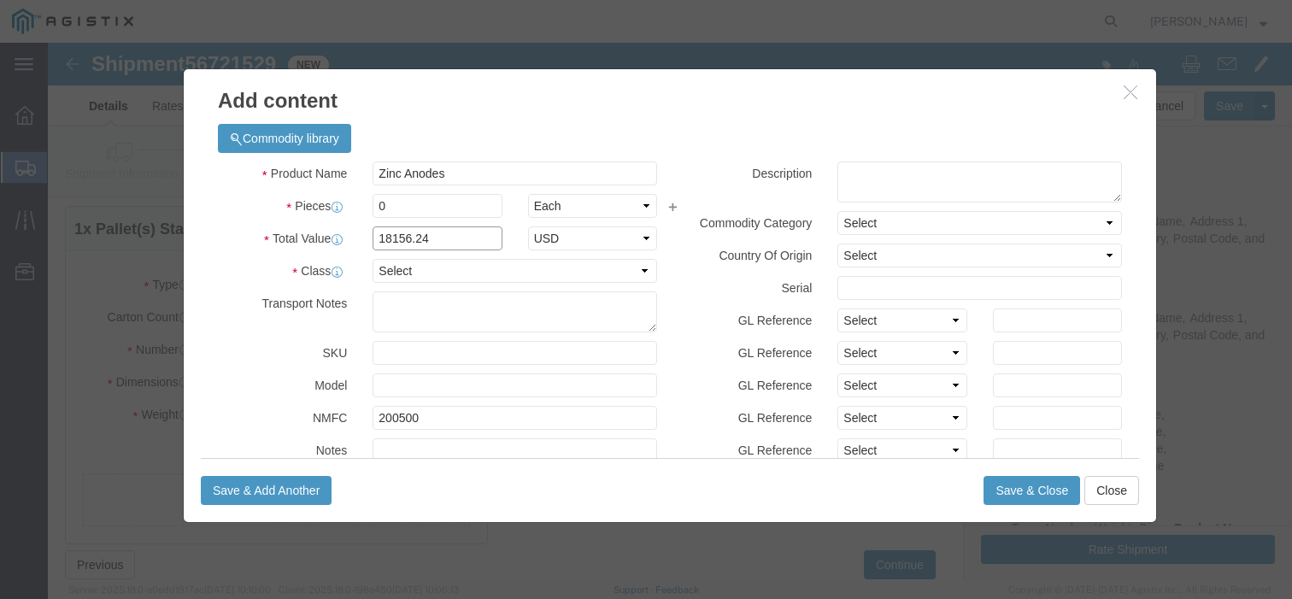
drag, startPoint x: 403, startPoint y: 197, endPoint x: 250, endPoint y: 197, distance: 153.0
click div "Total Value 18156.24 Select ADP AED AFN ALL AMD AOA ARS ATS AUD AWG AZN BAM BBD…"
paste input ",021.72"
type input "1,021.72"
click select "Select 50 55 60 65 70 85 92.5 100 125 175 250 300 400"
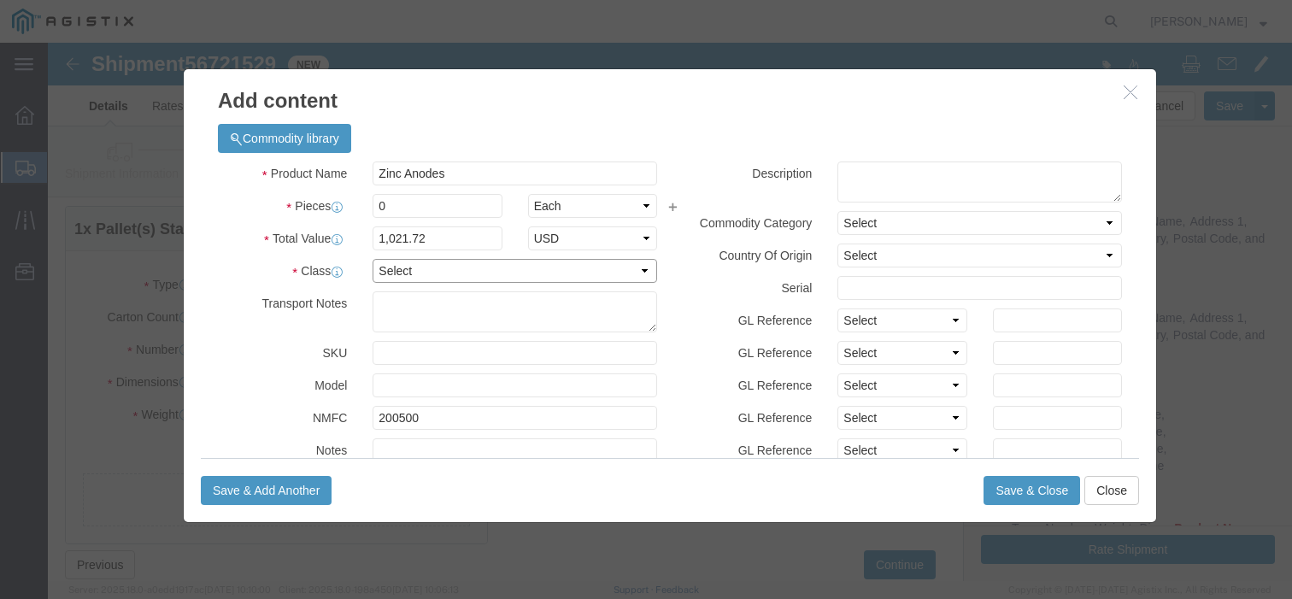
select select "55"
click select "Select 50 55 60 65 70 85 92.5 100 125 175 250 300 400"
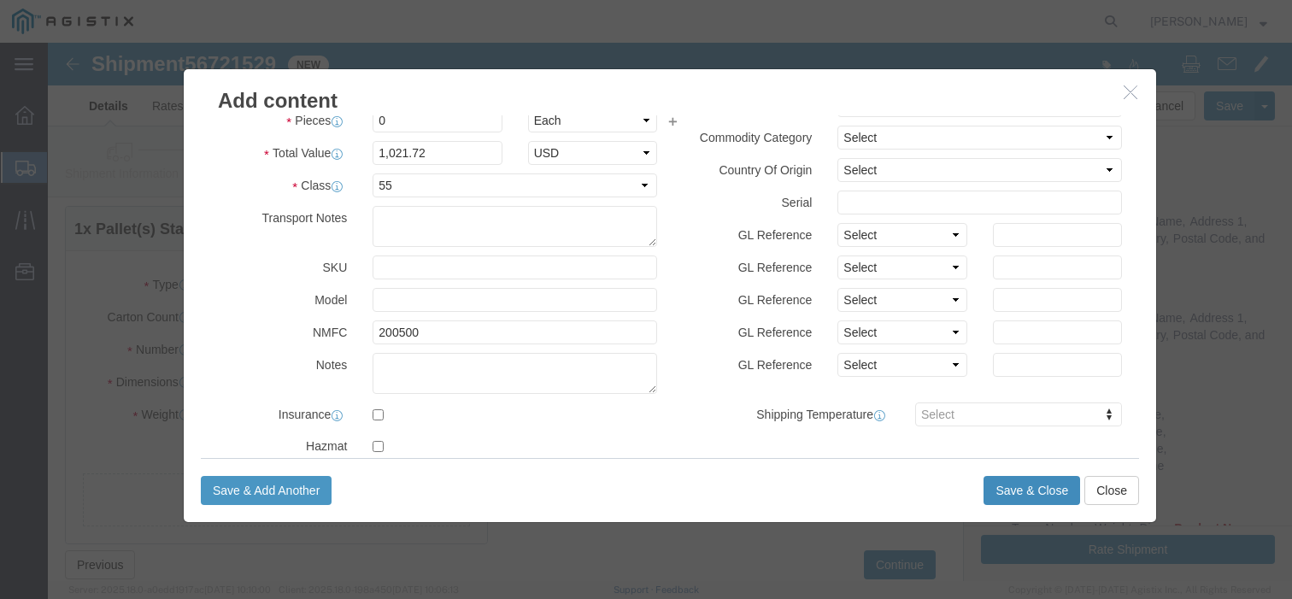
click button "Save & Close"
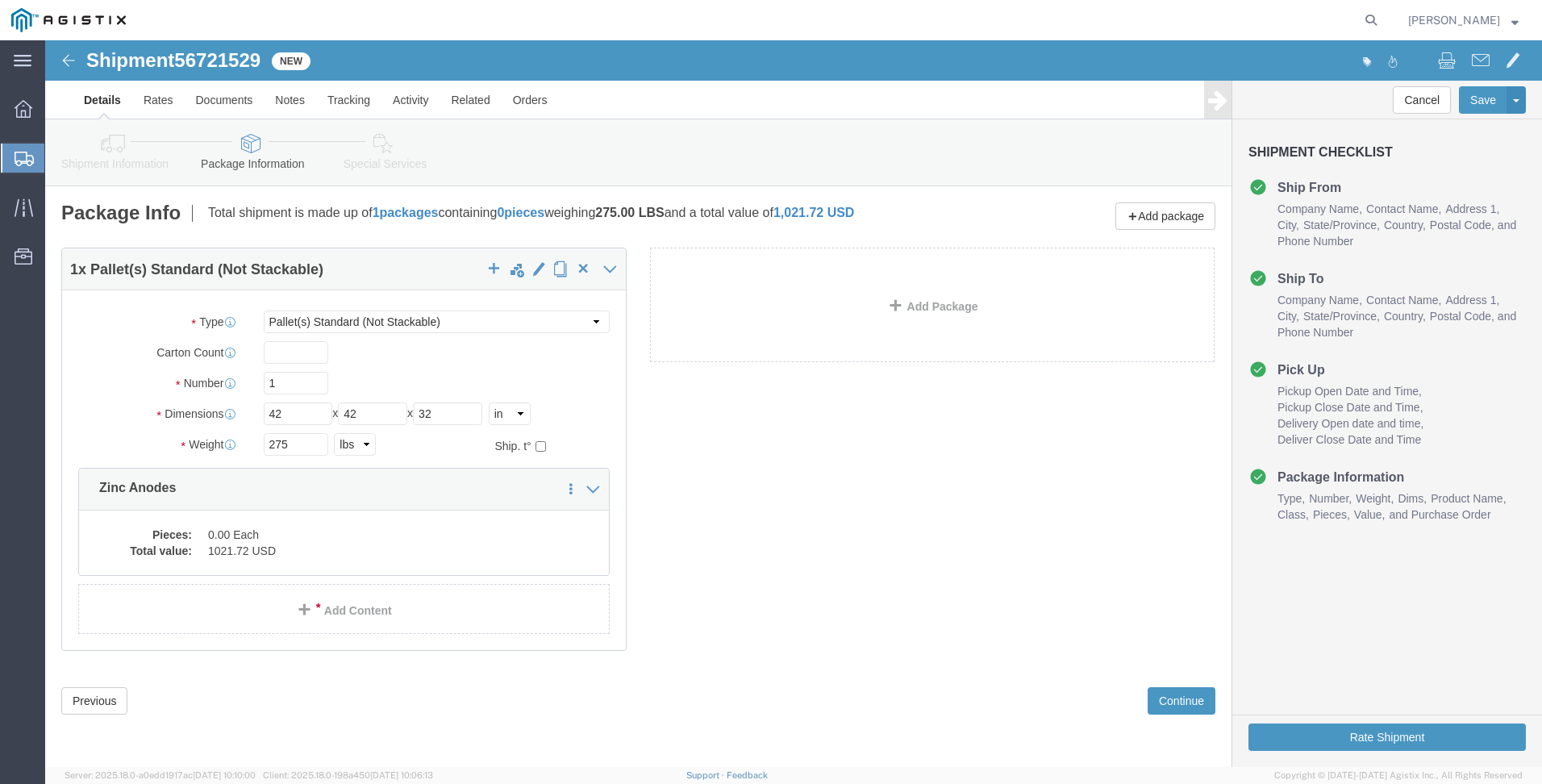
scroll to position [0, 0]
click button "Continue"
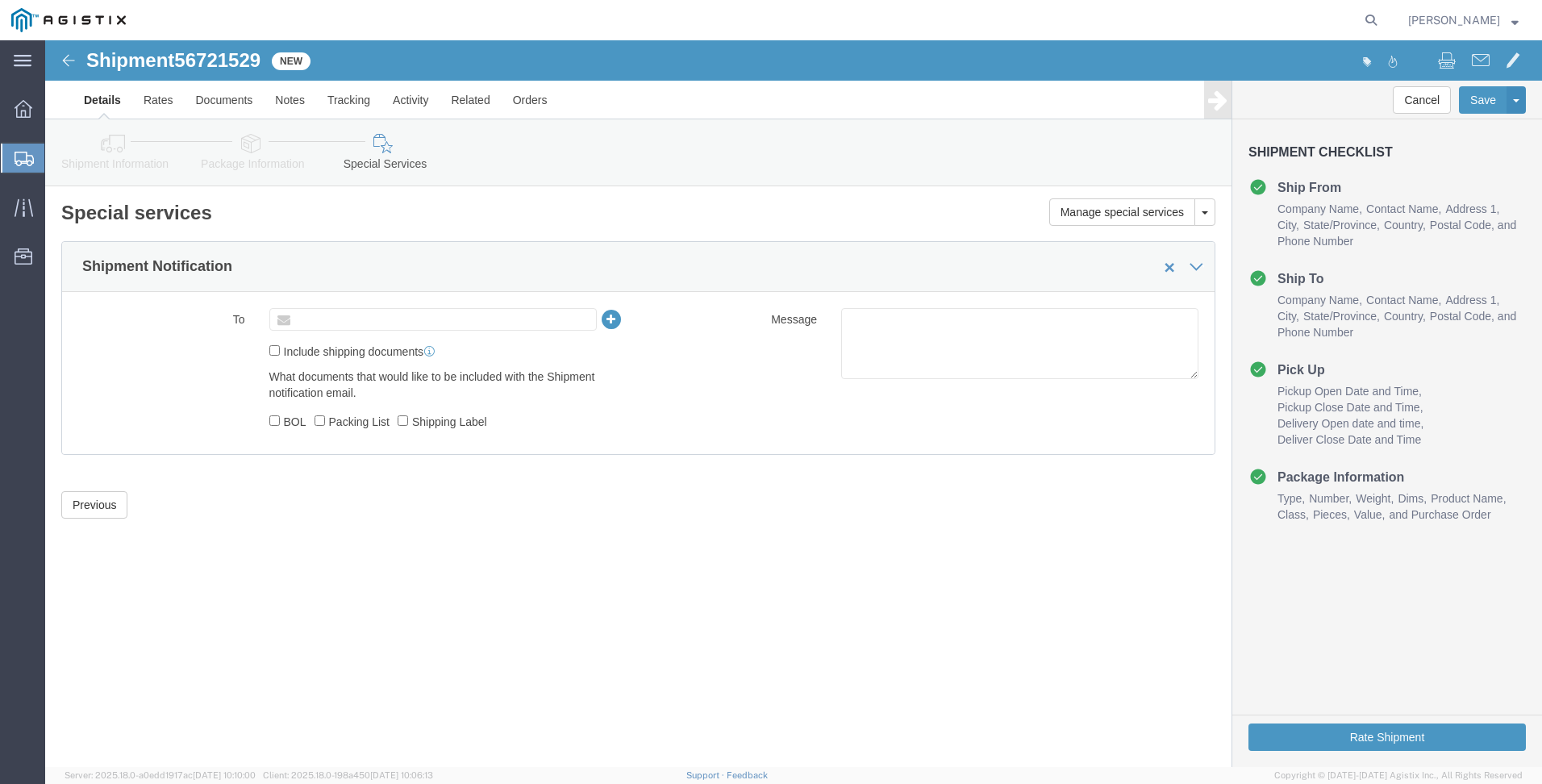
click input "text"
type input "[EMAIL_ADDRESS][DOMAIN_NAME]"
click input "Include shipping documents"
checkbox input "true"
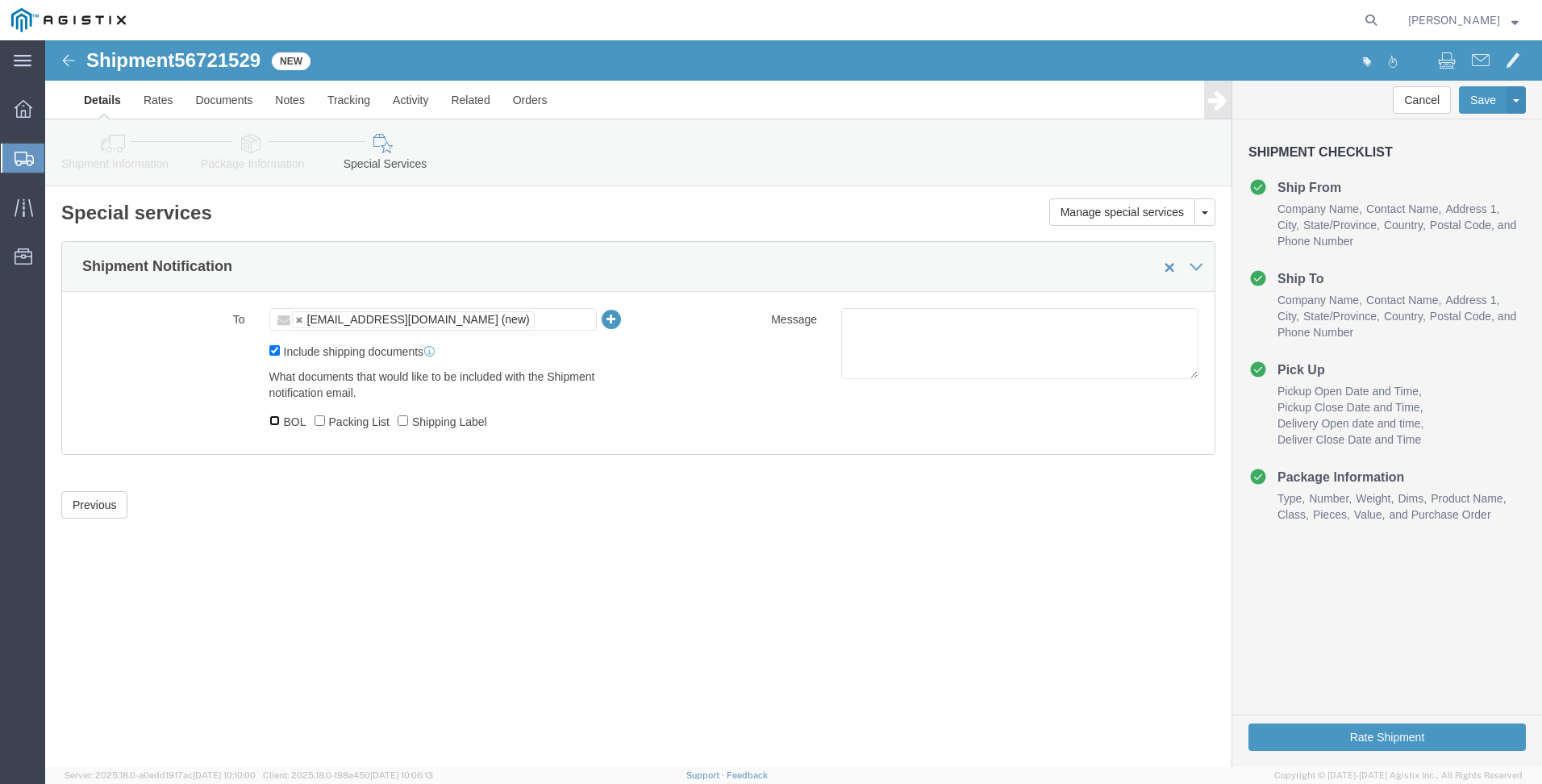
click input "BOL"
checkbox input "true"
click input "Packing List"
checkbox input "true"
drag, startPoint x: 1274, startPoint y: 696, endPoint x: 456, endPoint y: 319, distance: 900.7
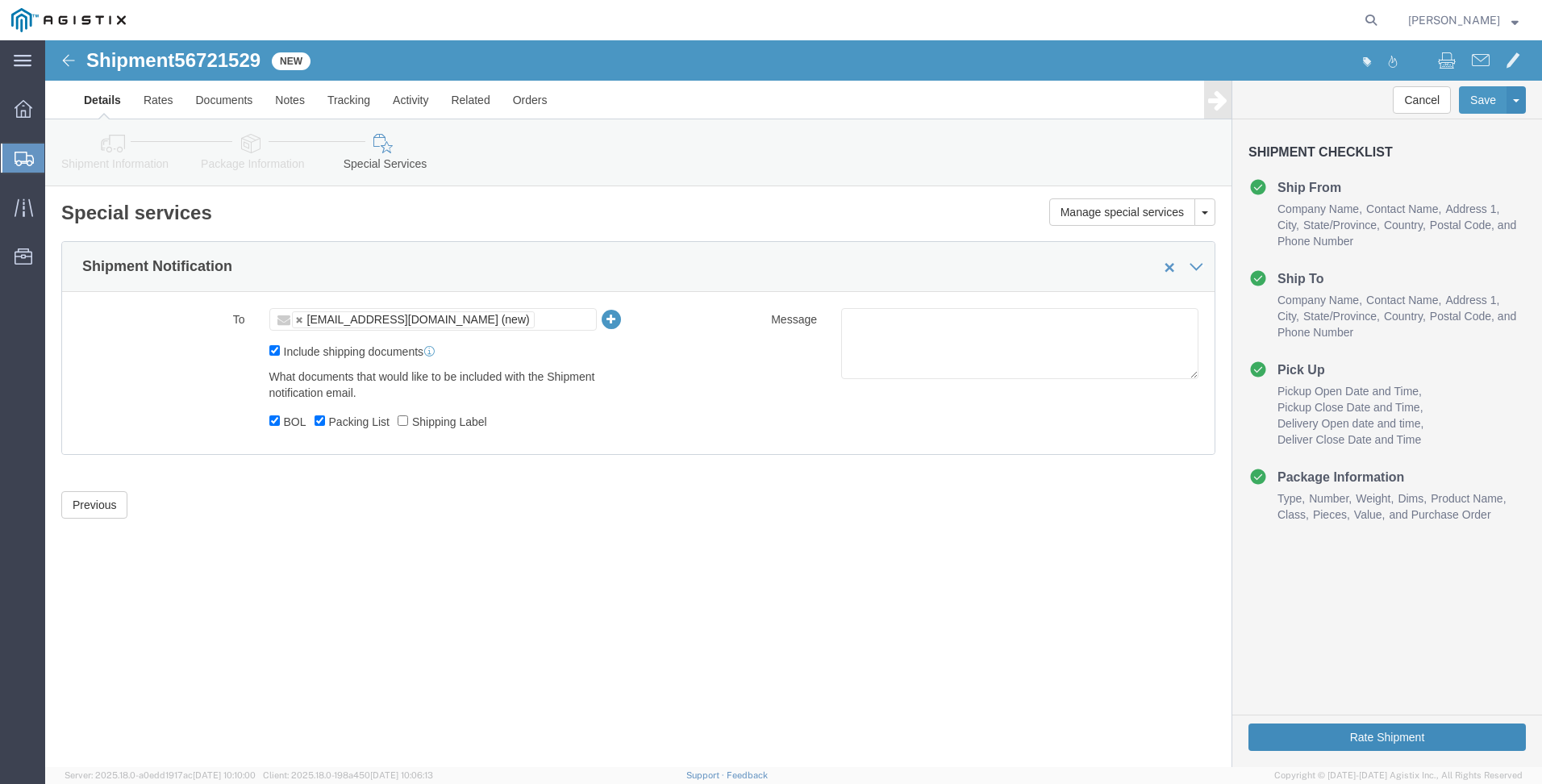
click button "Rate Shipment"
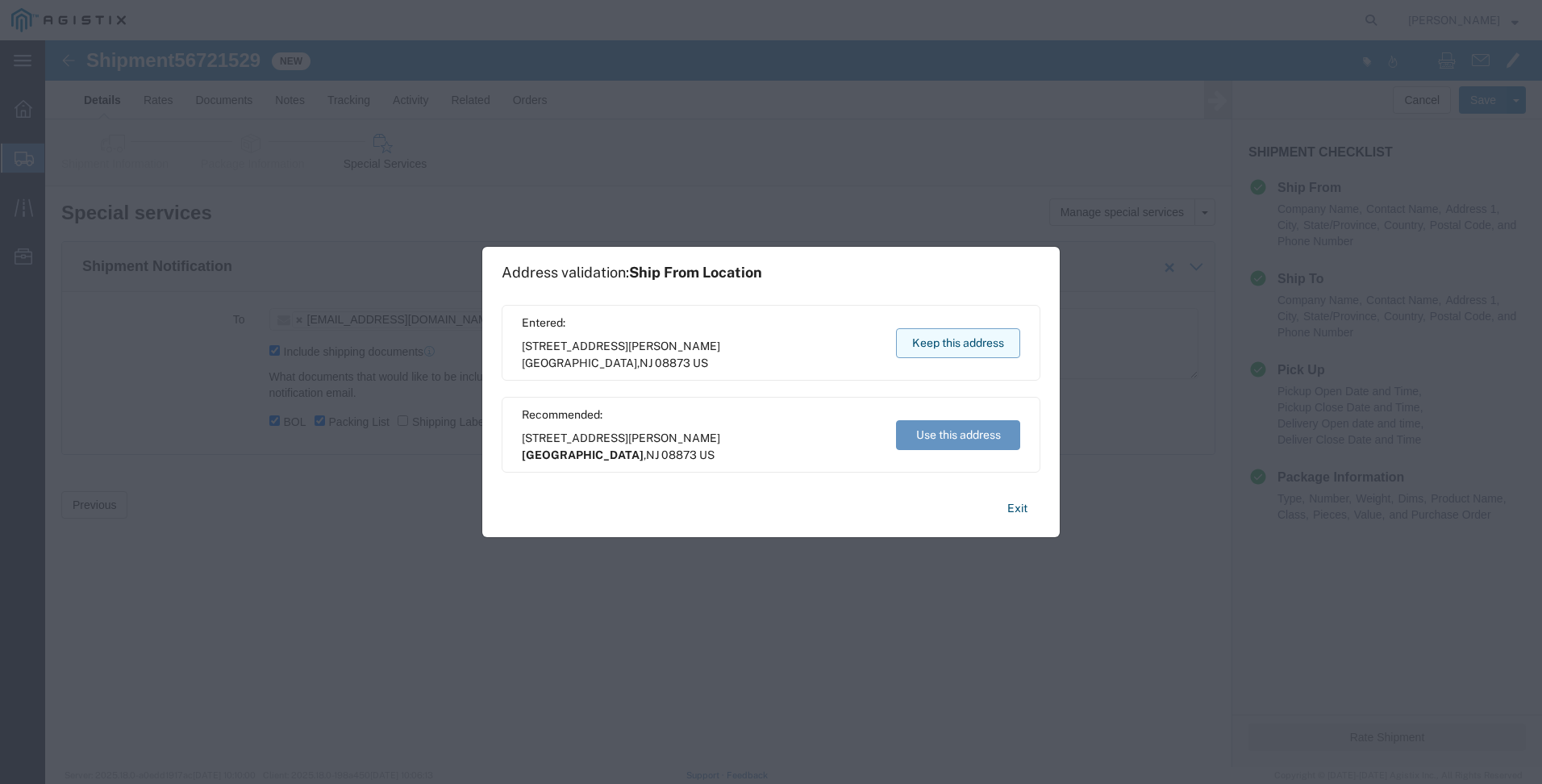
click at [947, 339] on button "Keep this address" at bounding box center [959, 343] width 125 height 30
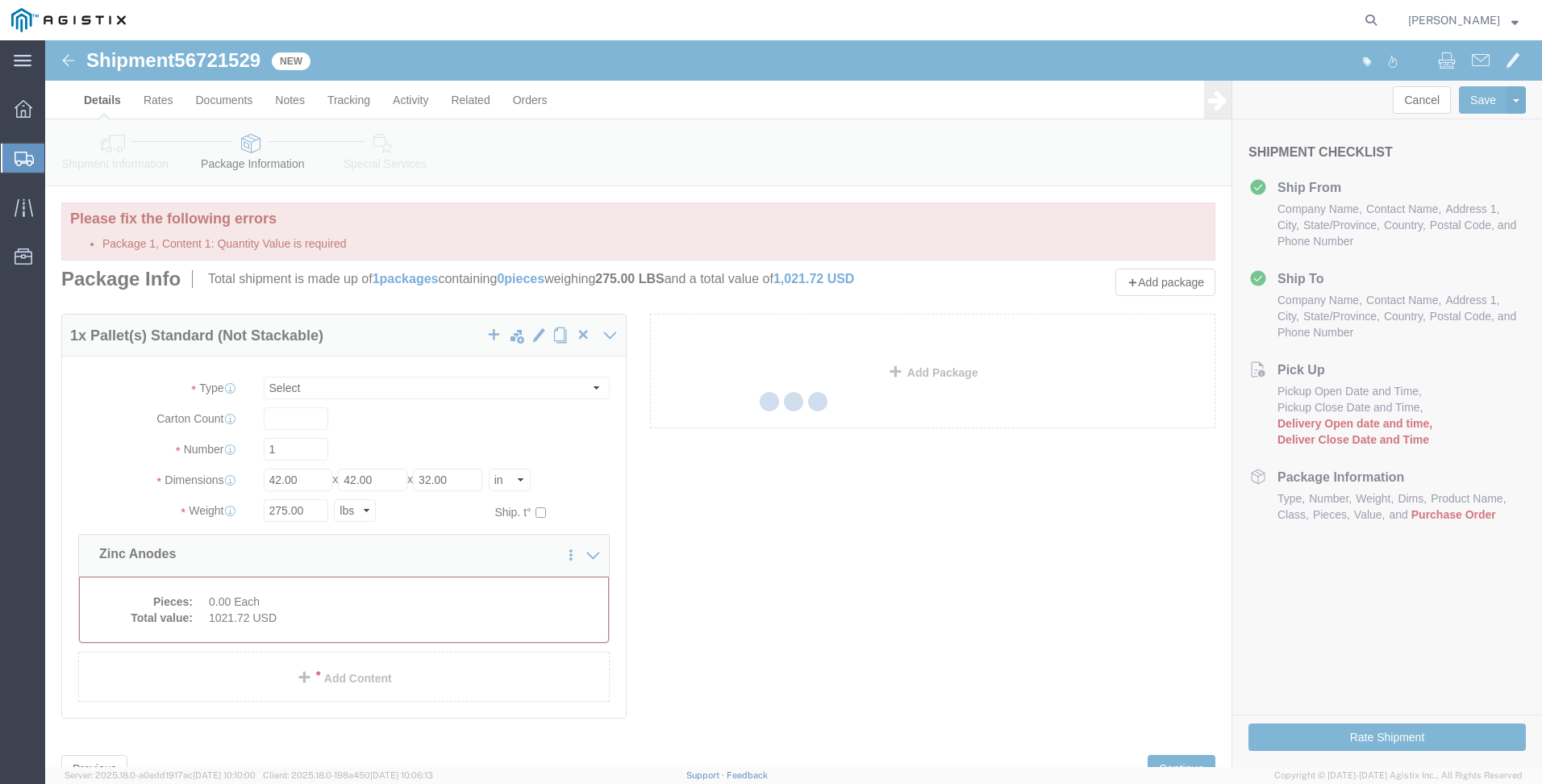
select select "PSNS"
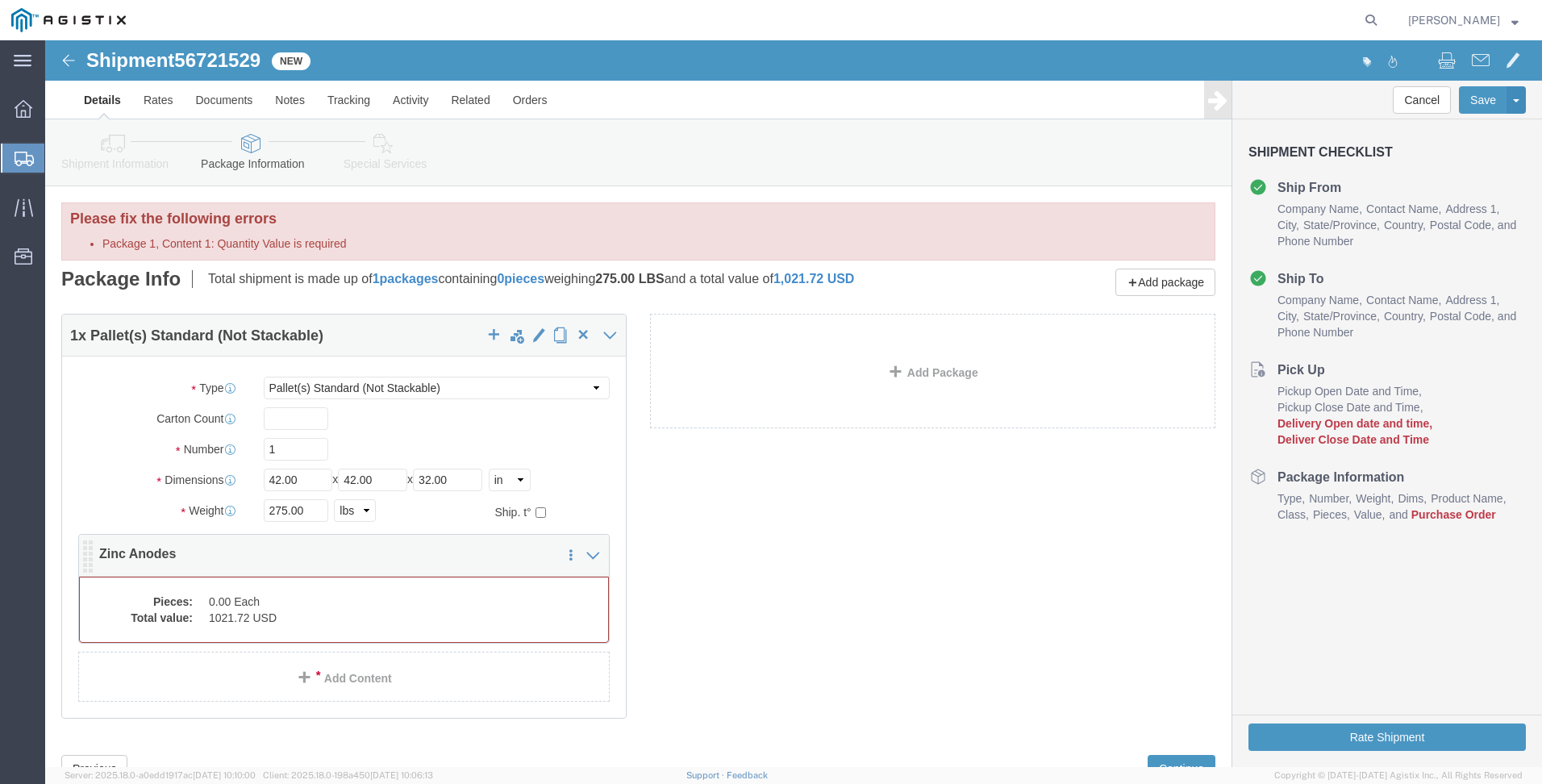
click dd "0.00 Each"
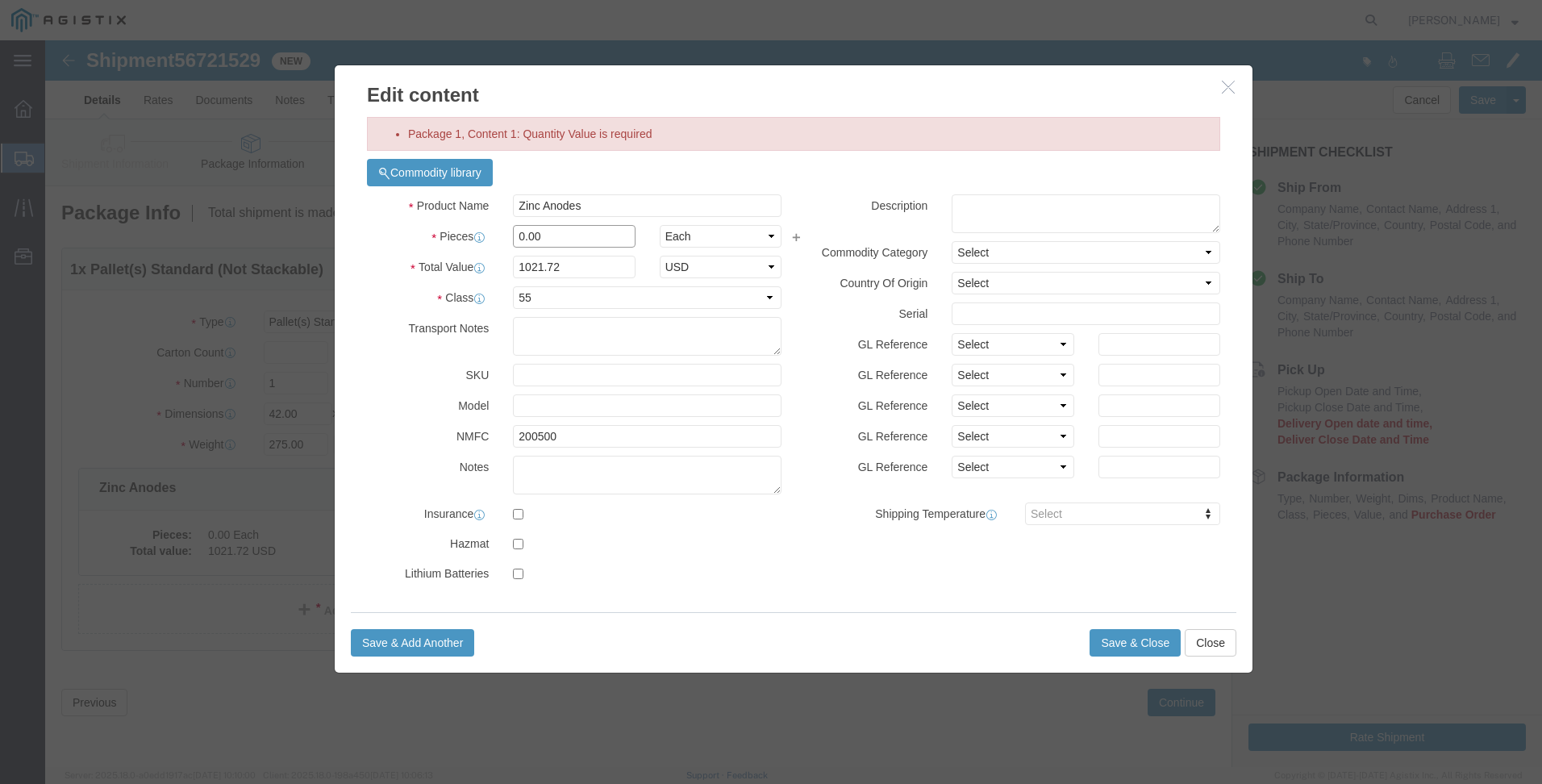
drag, startPoint x: 520, startPoint y: 198, endPoint x: 397, endPoint y: 198, distance: 123.0
click div "Pieces 0.00 Select Bag Barrels 100Board Feet Bottle Box Blister Pack Carats Can…"
type input "41"
type input "41890.52"
click button "Save & Close"
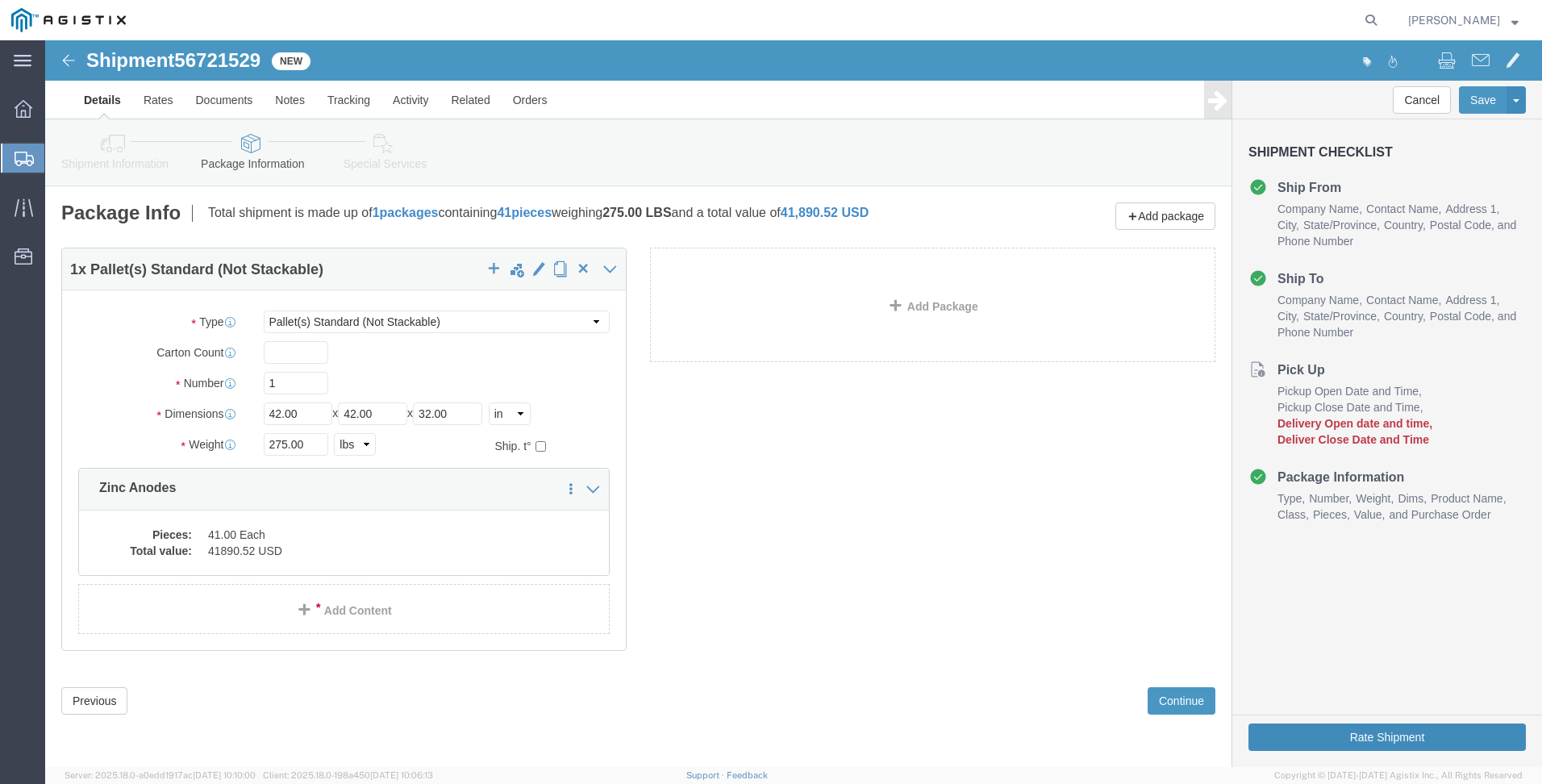
click button "Rate Shipment"
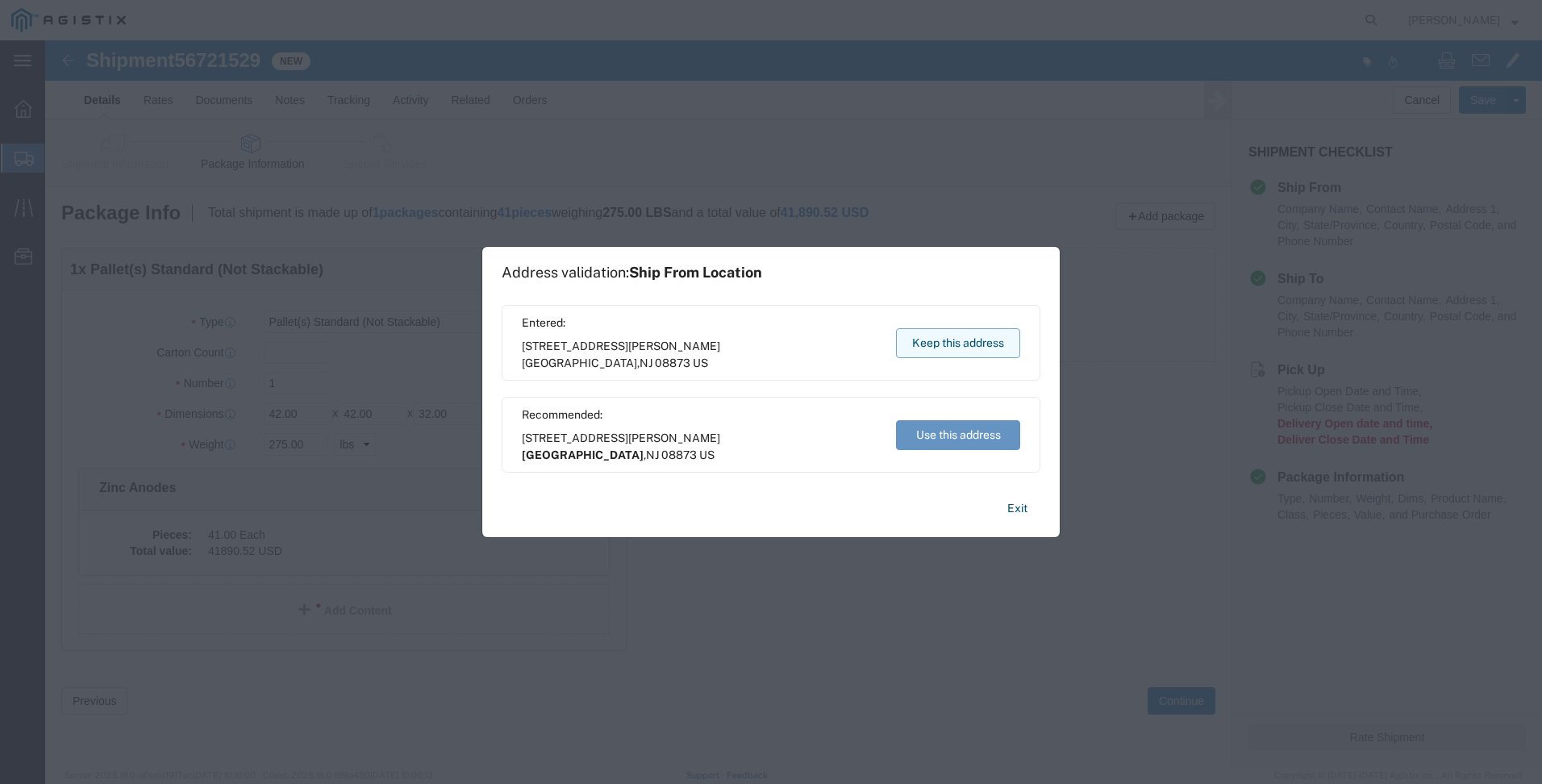
click at [966, 350] on button "Keep this address" at bounding box center [959, 343] width 125 height 30
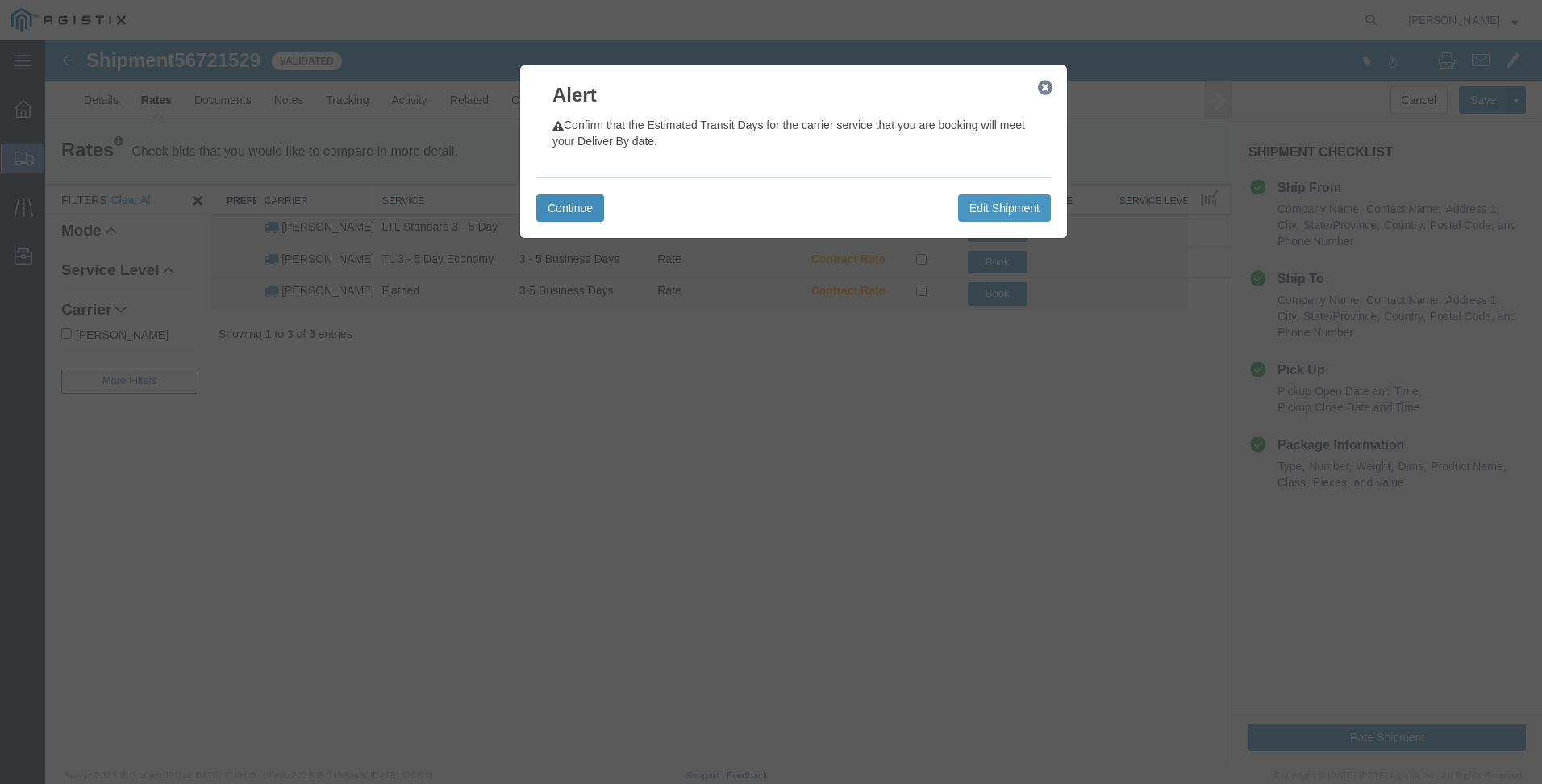
click at [559, 197] on button "Continue" at bounding box center [570, 208] width 68 height 27
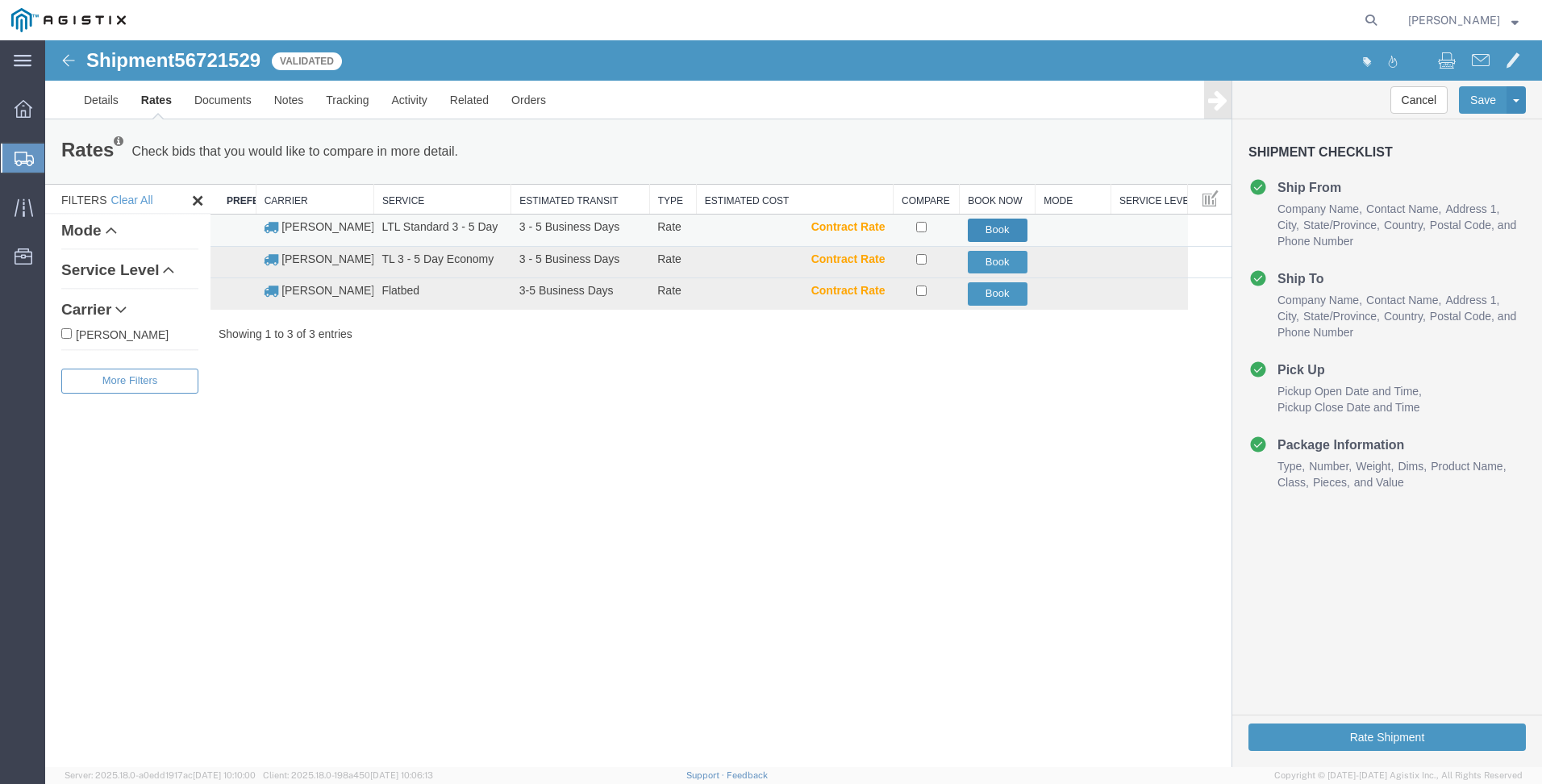
click at [995, 227] on button "Book" at bounding box center [997, 230] width 59 height 24
